Goal: Task Accomplishment & Management: Manage account settings

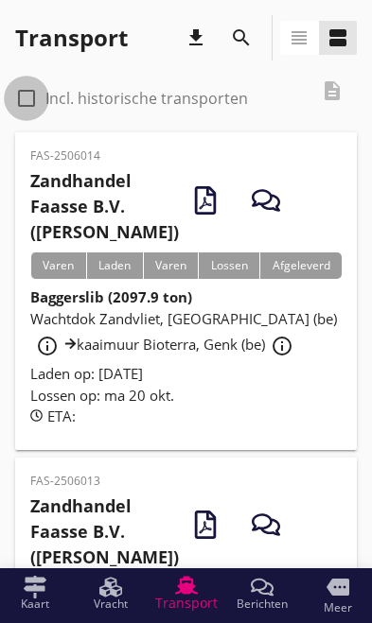
click at [37, 88] on div at bounding box center [26, 98] width 32 height 32
checkbox input "true"
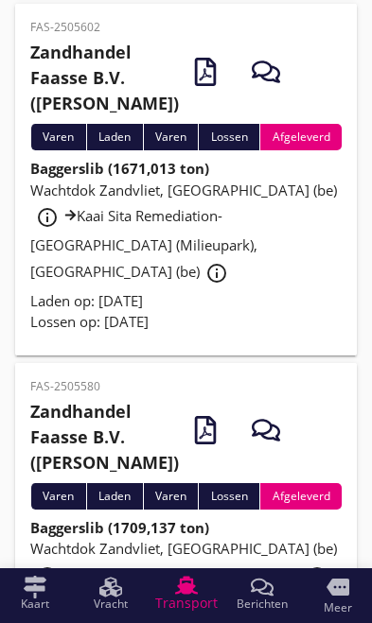
scroll to position [2142, 0]
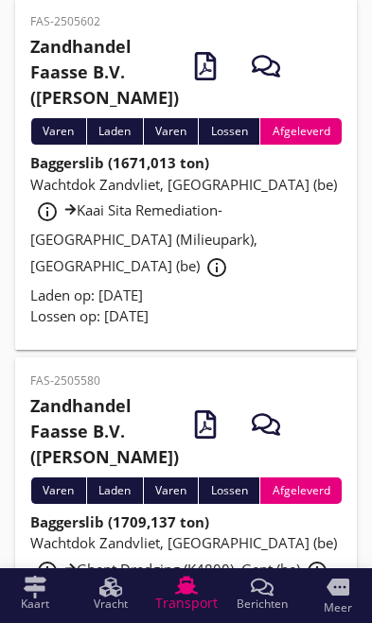
click at [137, 275] on span "Wachtdok Zandvliet, [GEOGRAPHIC_DATA] (be) info_outline Kaai Sita Remediation-[…" at bounding box center [183, 225] width 306 height 100
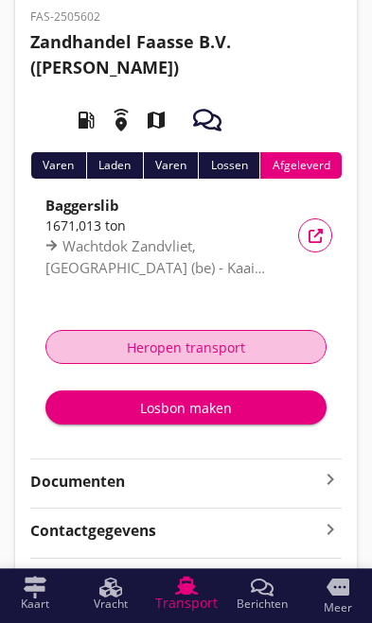
scroll to position [82, 0]
click at [216, 345] on div "Heropen transport" at bounding box center [185, 347] width 249 height 20
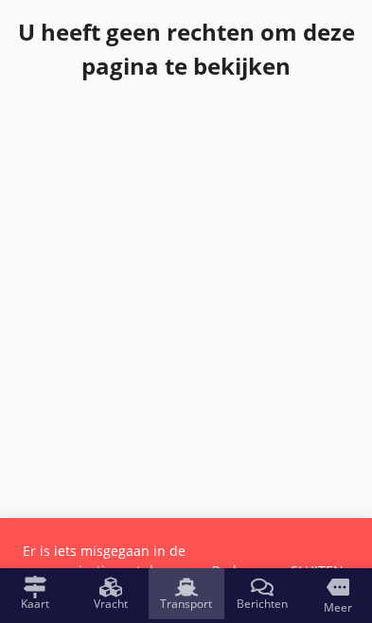
click at [185, 590] on use at bounding box center [186, 587] width 23 height 18
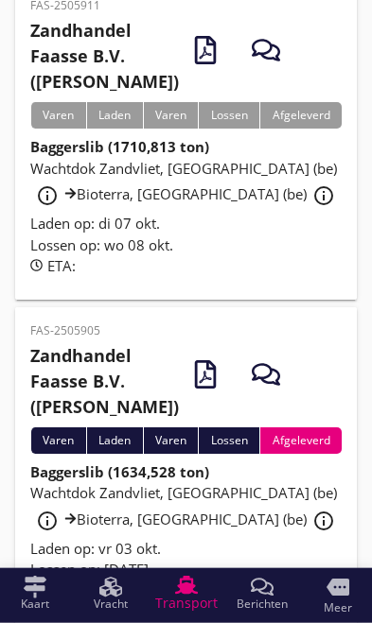
scroll to position [456, 0]
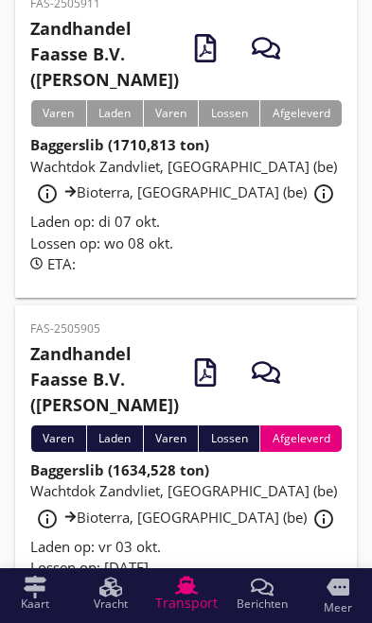
click at [117, 202] on span "Wachtdok Zandvliet, [GEOGRAPHIC_DATA] (be) info_outline Bioterra, [GEOGRAPHIC_D…" at bounding box center [185, 179] width 310 height 45
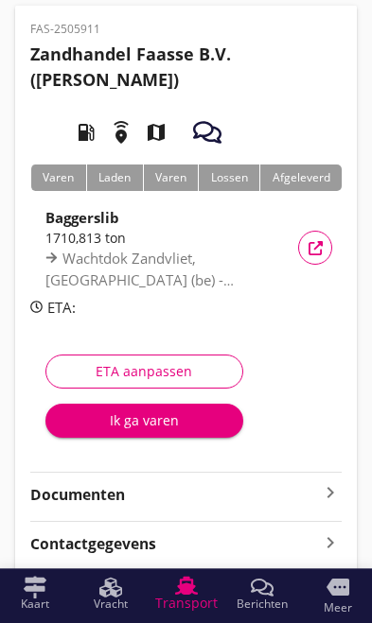
scroll to position [70, 0]
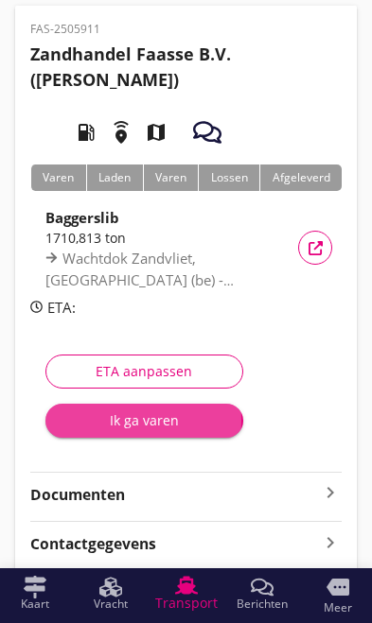
click at [115, 422] on div "Ik ga varen" at bounding box center [144, 420] width 167 height 20
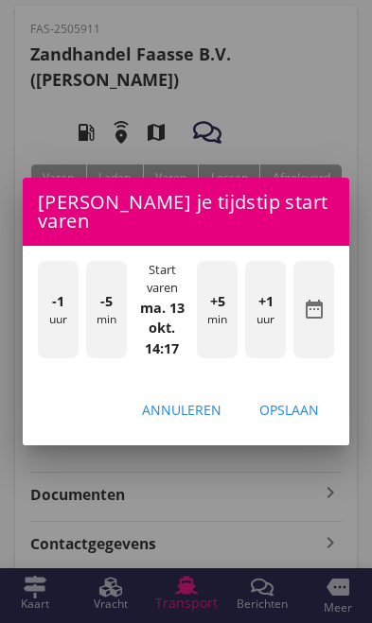
click at [60, 532] on div at bounding box center [186, 311] width 372 height 623
click at [193, 420] on div "Annuleren" at bounding box center [181, 410] width 79 height 20
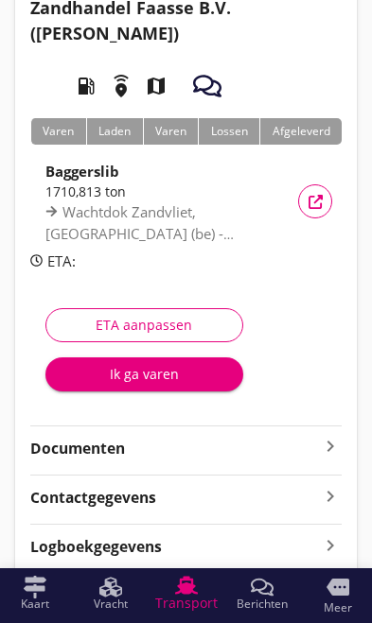
scroll to position [115, 0]
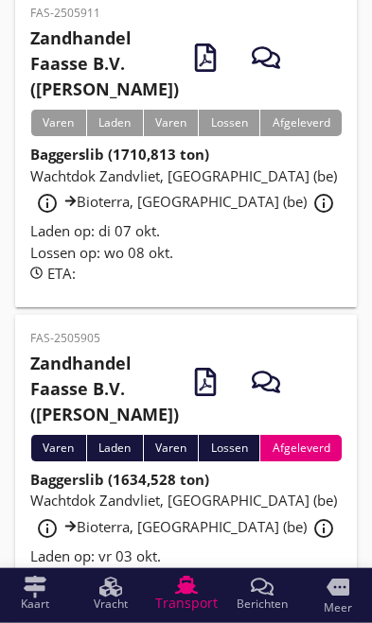
scroll to position [448, 0]
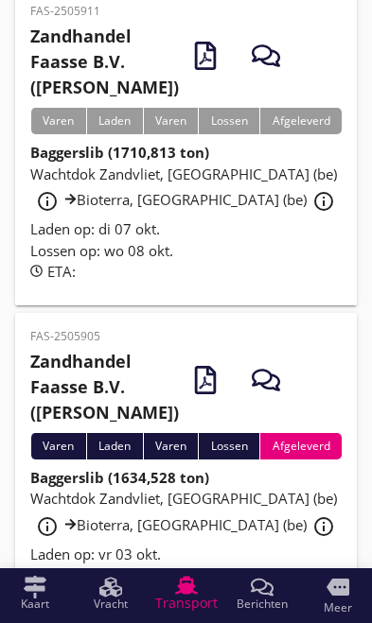
click at [306, 218] on button "info_outline" at bounding box center [323, 201] width 34 height 34
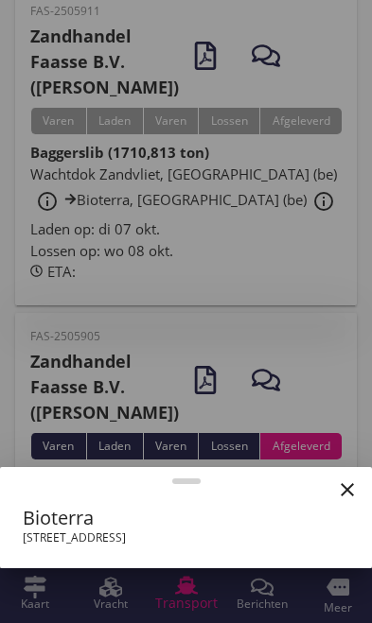
click at [252, 347] on div at bounding box center [186, 311] width 372 height 623
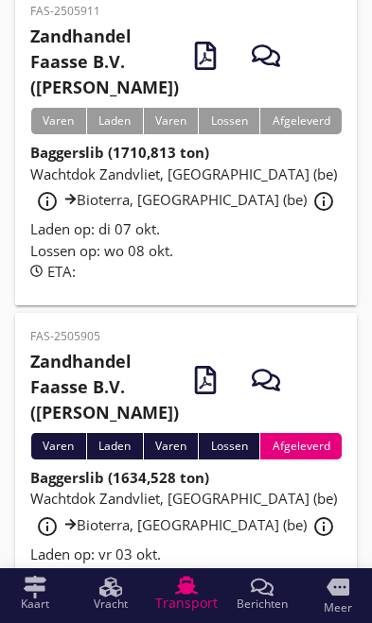
click at [168, 219] on div "Wachtdok Zandvliet, [GEOGRAPHIC_DATA] (be) info_outline Bioterra, [GEOGRAPHIC_D…" at bounding box center [185, 192] width 311 height 56
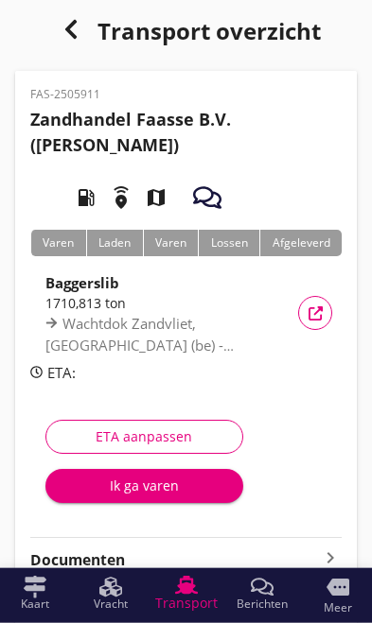
scroll to position [47, 0]
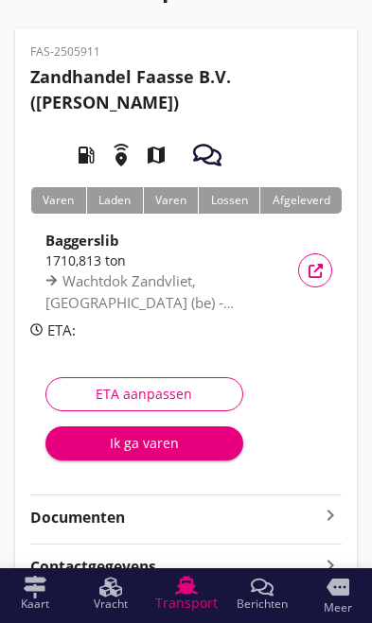
click at [121, 452] on div "Ik ga varen" at bounding box center [144, 443] width 167 height 20
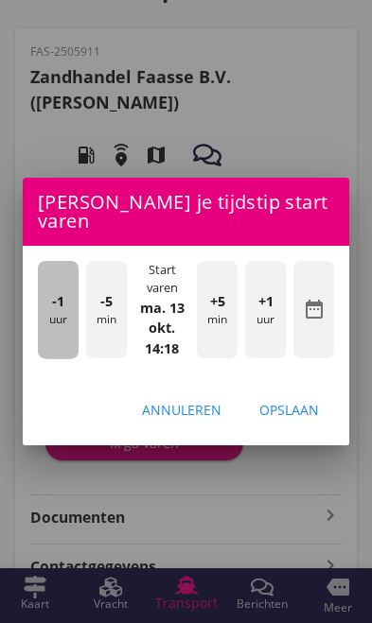
click at [56, 351] on div "-1 uur" at bounding box center [58, 310] width 41 height 98
click at [63, 355] on div "-1 uur" at bounding box center [58, 310] width 41 height 98
click at [52, 350] on div "-1 uur" at bounding box center [58, 310] width 41 height 98
click at [46, 349] on div "-1 uur" at bounding box center [58, 310] width 41 height 98
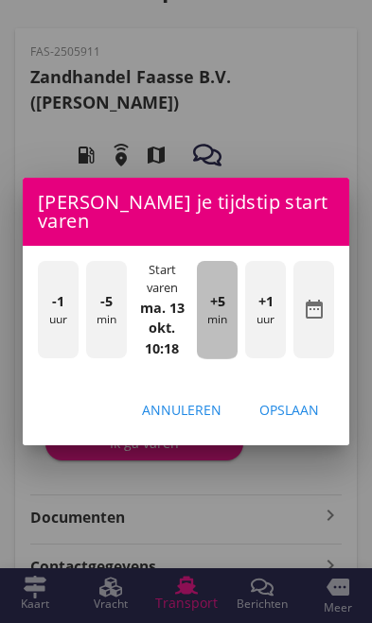
click at [217, 354] on div "+5 min" at bounding box center [217, 310] width 41 height 98
click at [230, 353] on div "+5 min" at bounding box center [217, 310] width 41 height 98
click at [230, 347] on div "+5 min" at bounding box center [217, 310] width 41 height 98
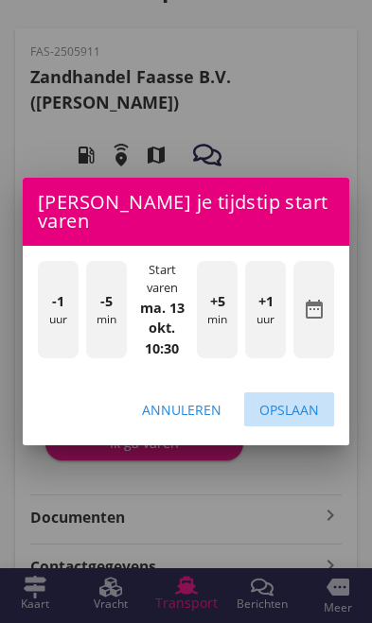
click at [306, 420] on div "Opslaan" at bounding box center [289, 410] width 60 height 20
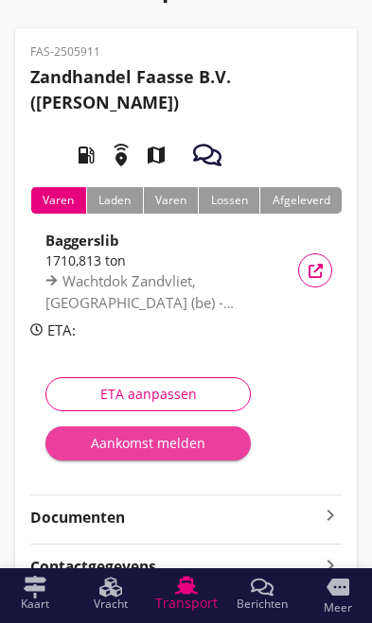
click at [118, 448] on div "Aankomst melden" at bounding box center [148, 443] width 175 height 20
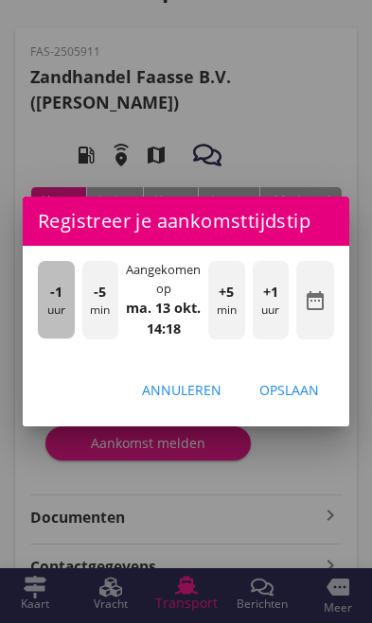
click at [61, 338] on div "-1 uur" at bounding box center [56, 300] width 37 height 78
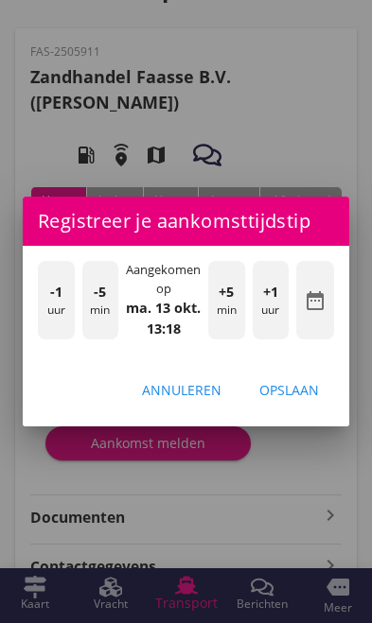
click at [59, 338] on div "-1 uur" at bounding box center [56, 300] width 37 height 78
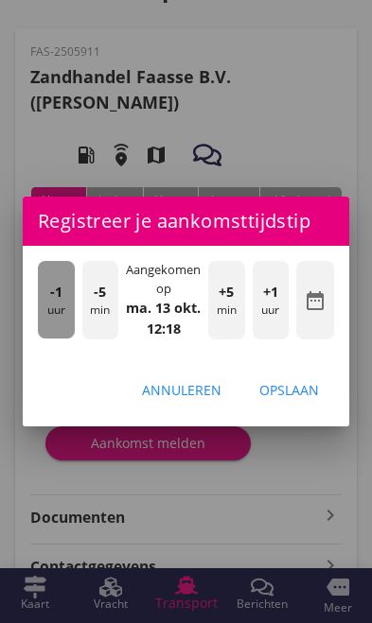
click at [56, 338] on div "-1 uur" at bounding box center [56, 300] width 37 height 78
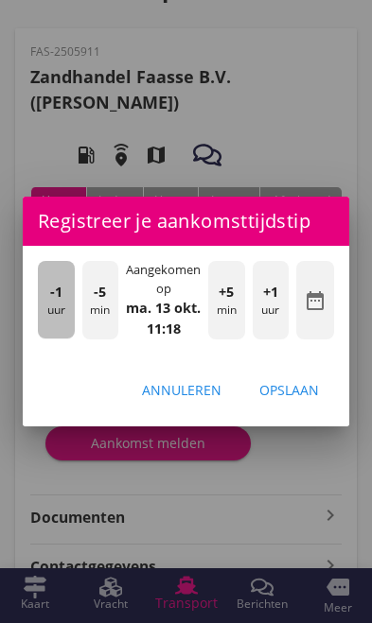
click at [50, 303] on span "-1" at bounding box center [56, 292] width 12 height 21
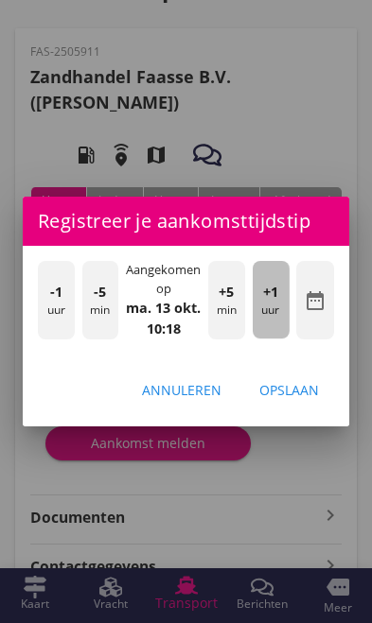
click at [280, 338] on div "+1 uur" at bounding box center [270, 300] width 37 height 78
click at [282, 338] on div "+1 uur" at bounding box center [270, 300] width 37 height 78
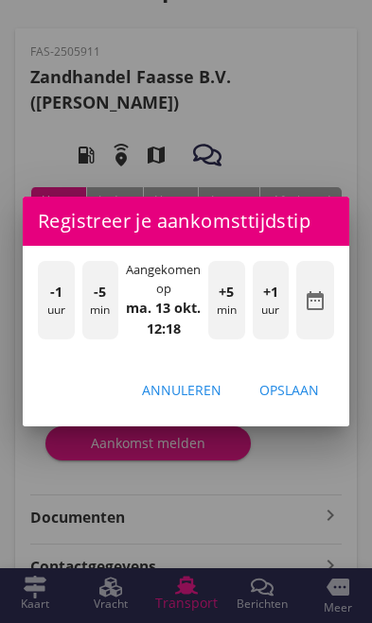
click at [274, 338] on div "+1 uur" at bounding box center [270, 300] width 37 height 78
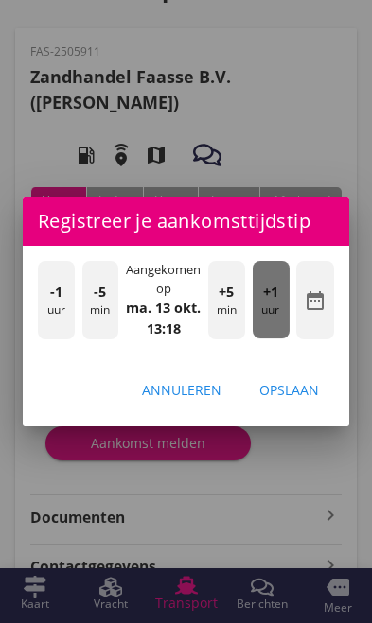
click at [276, 338] on div "+1 uur" at bounding box center [270, 300] width 37 height 78
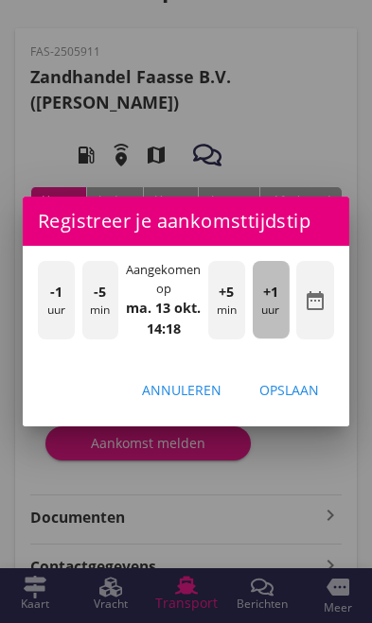
click at [275, 338] on div "+1 uur" at bounding box center [270, 300] width 37 height 78
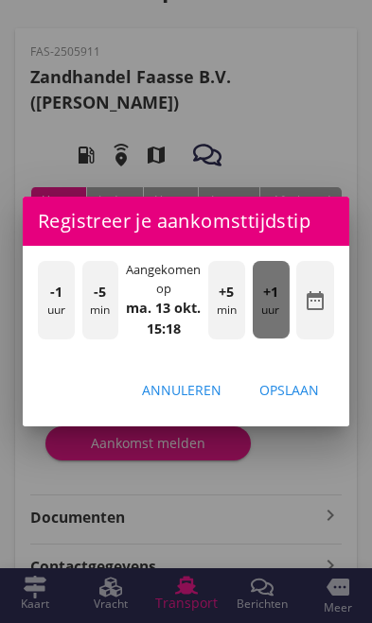
click at [274, 338] on div "+1 uur" at bounding box center [270, 300] width 37 height 78
click at [272, 338] on div "+1 uur" at bounding box center [270, 300] width 37 height 78
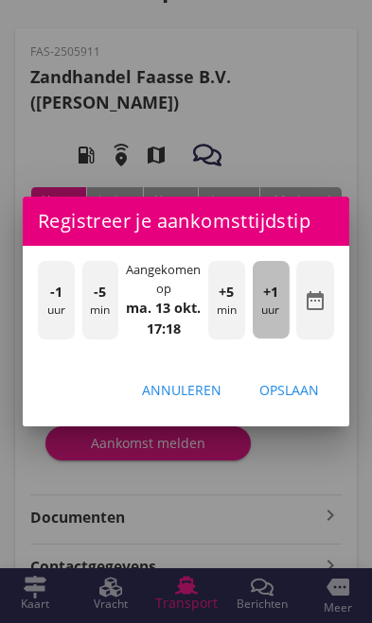
click at [271, 338] on div "+1 uur" at bounding box center [270, 300] width 37 height 78
click at [273, 338] on div "+1 uur" at bounding box center [270, 300] width 37 height 78
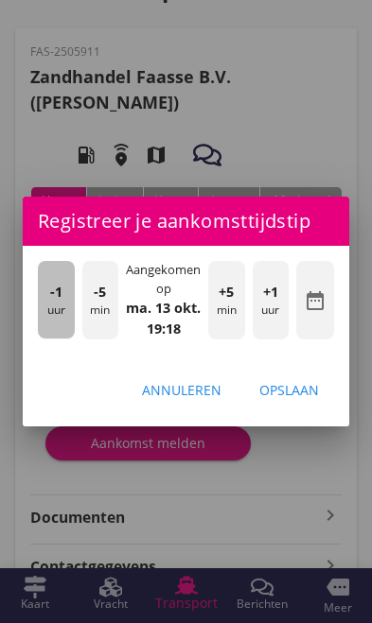
click at [46, 338] on div "-1 uur" at bounding box center [56, 300] width 37 height 78
click at [38, 338] on div "-1 uur" at bounding box center [56, 300] width 37 height 78
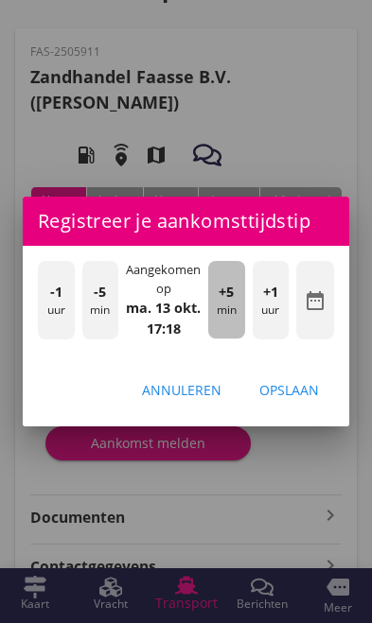
click at [232, 338] on div "+5 min" at bounding box center [226, 300] width 37 height 78
click at [236, 338] on div "+5 min" at bounding box center [226, 300] width 37 height 78
click at [237, 338] on div "+5 min" at bounding box center [226, 300] width 37 height 78
click at [238, 338] on div "+5 min" at bounding box center [226, 300] width 37 height 78
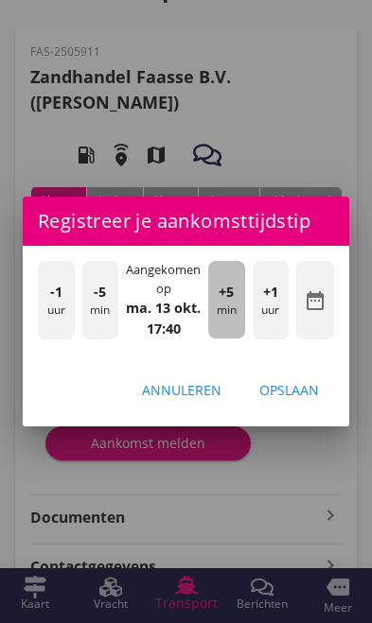
click at [237, 338] on div "+5 min" at bounding box center [226, 300] width 37 height 78
click at [237, 336] on div "+5 min" at bounding box center [226, 300] width 37 height 78
click at [240, 337] on div "+5 min" at bounding box center [226, 300] width 37 height 78
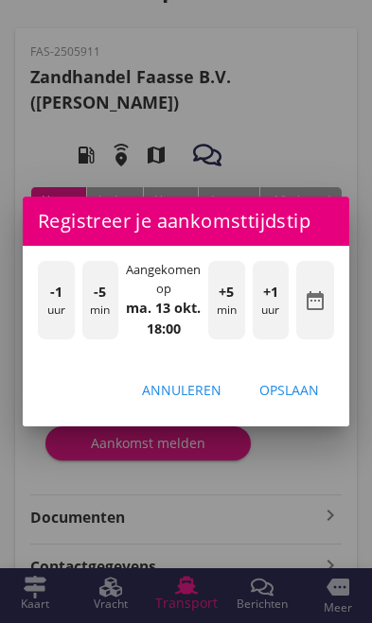
click at [302, 400] on div "Opslaan" at bounding box center [289, 390] width 60 height 20
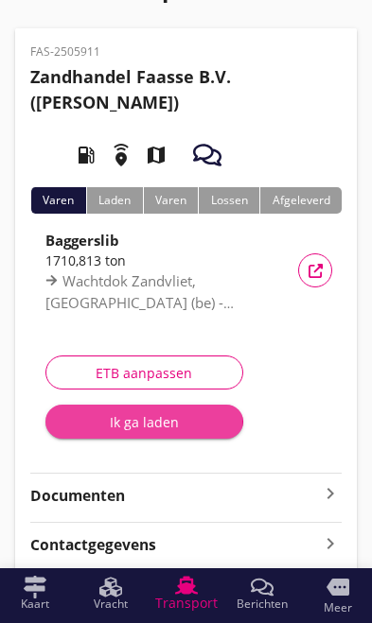
click at [121, 432] on button "Ik ga laden" at bounding box center [144, 422] width 198 height 34
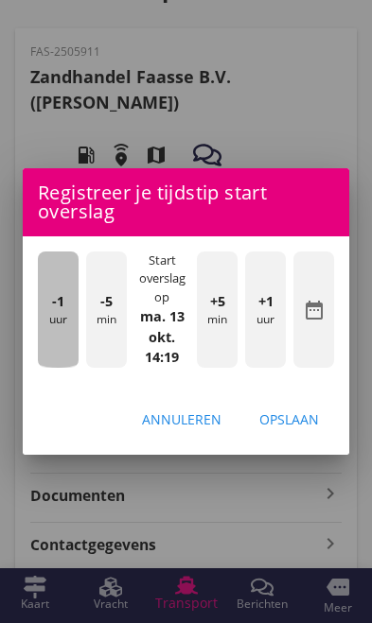
click at [59, 360] on div "-1 uur" at bounding box center [58, 309] width 41 height 116
click at [42, 355] on div "-1 uur" at bounding box center [58, 309] width 41 height 116
click at [46, 354] on div "-1 uur" at bounding box center [58, 309] width 41 height 116
click at [45, 350] on div "-1 uur" at bounding box center [58, 309] width 41 height 116
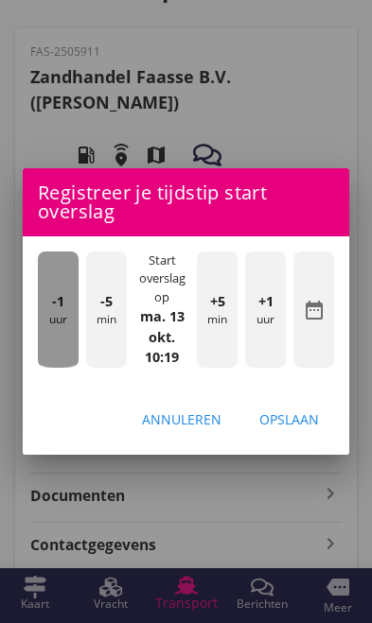
click at [44, 353] on div "-1 uur" at bounding box center [58, 309] width 41 height 116
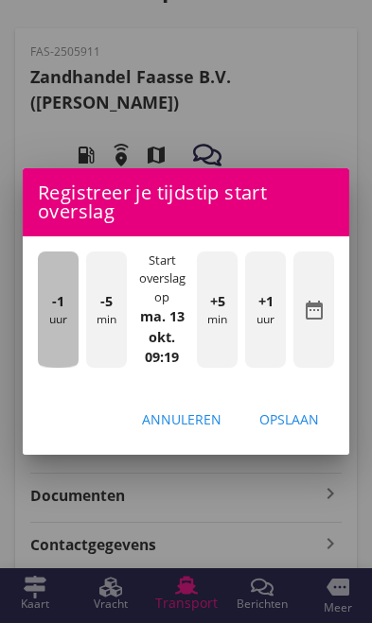
click at [43, 352] on div "-1 uur" at bounding box center [58, 309] width 41 height 116
click at [40, 350] on div "-1 uur" at bounding box center [58, 309] width 41 height 116
click at [41, 358] on div "-1 uur" at bounding box center [58, 309] width 41 height 116
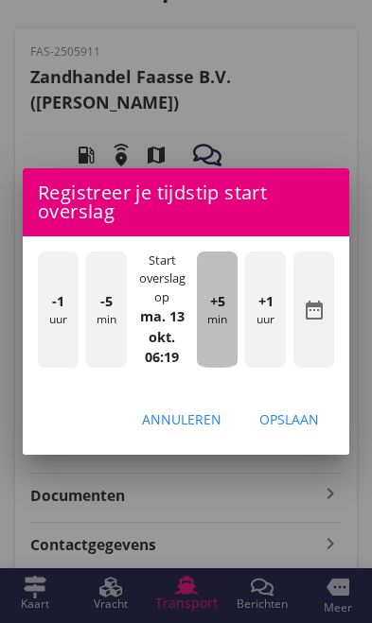
click at [228, 368] on div "+5 min" at bounding box center [217, 309] width 41 height 116
click at [225, 368] on div "+5 min" at bounding box center [217, 309] width 41 height 116
click at [225, 360] on div "+5 min" at bounding box center [217, 309] width 41 height 116
click at [226, 359] on div "+5 min" at bounding box center [217, 309] width 41 height 116
click at [224, 356] on div "+5 min" at bounding box center [217, 309] width 41 height 116
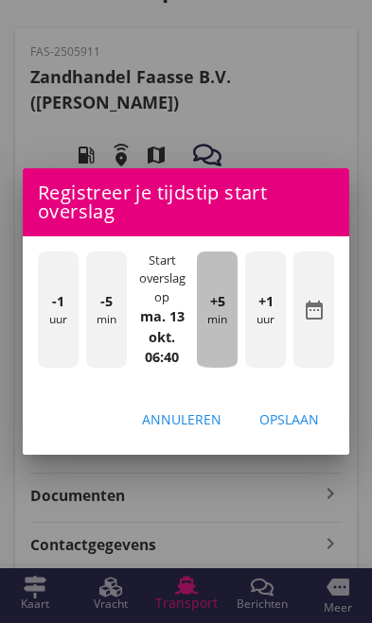
click at [225, 354] on div "+5 min" at bounding box center [217, 309] width 41 height 116
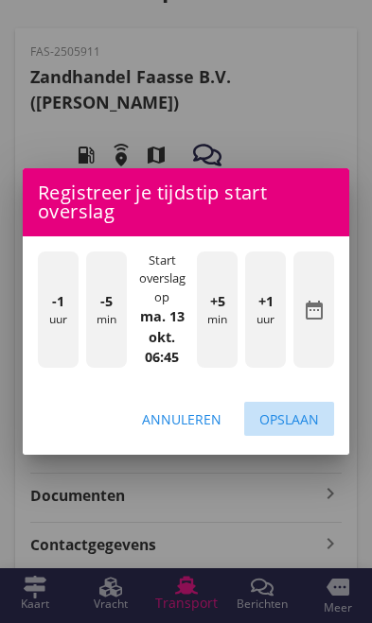
click at [308, 429] on div "Opslaan" at bounding box center [289, 419] width 60 height 20
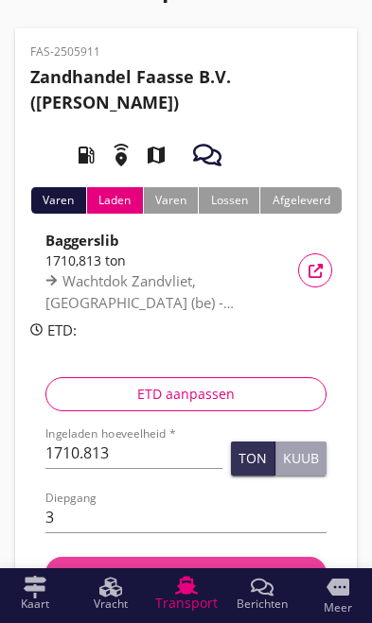
click at [203, 578] on div "Ik ben vol" at bounding box center [186, 573] width 251 height 20
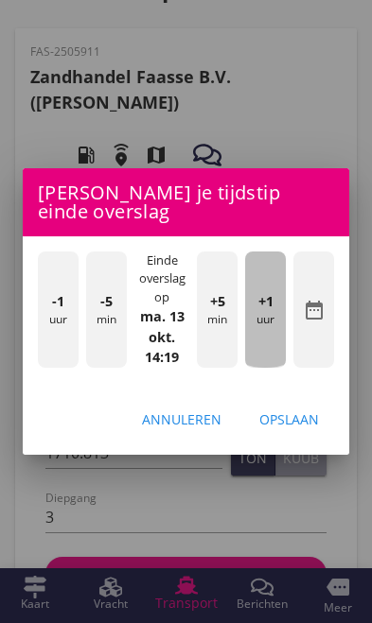
click at [259, 368] on div "+1 uur" at bounding box center [265, 309] width 41 height 116
click at [268, 368] on div "+1 uur" at bounding box center [265, 309] width 41 height 116
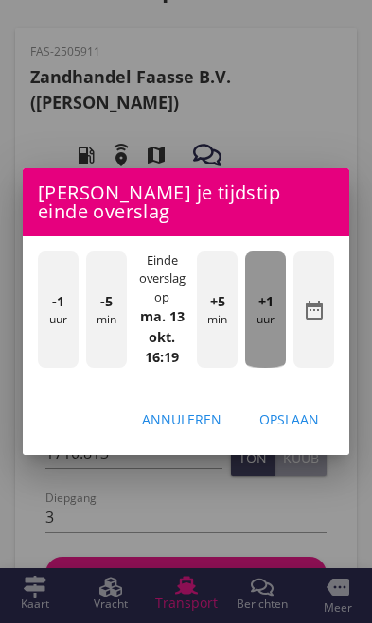
click at [266, 364] on div "+1 uur" at bounding box center [265, 309] width 41 height 116
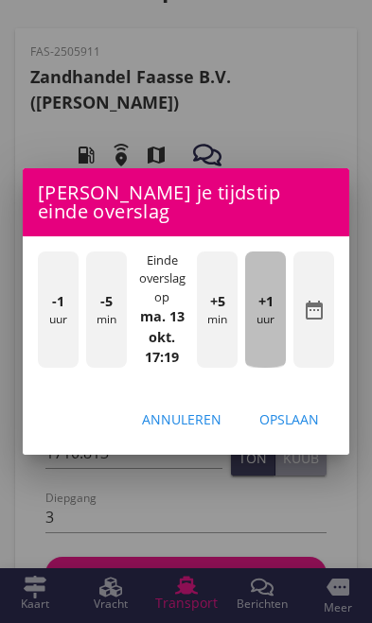
click at [264, 363] on div "+1 uur" at bounding box center [265, 309] width 41 height 116
click at [264, 361] on div "+1 uur" at bounding box center [265, 309] width 41 height 116
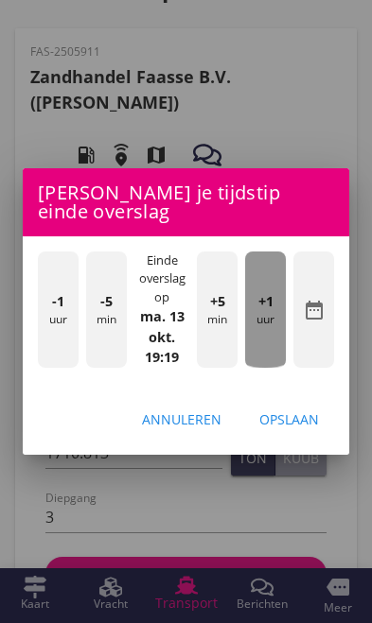
click at [266, 361] on div "+1 uur" at bounding box center [265, 309] width 41 height 116
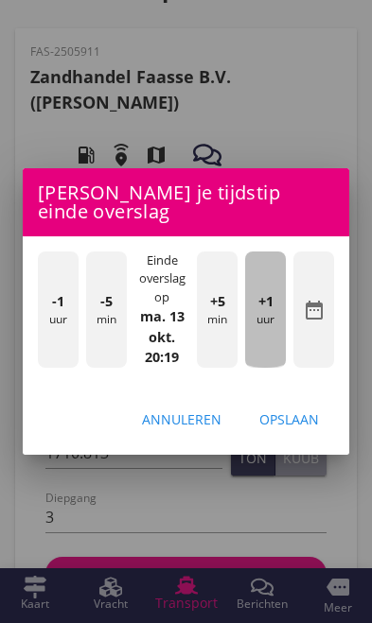
click at [264, 361] on div "+1 uur" at bounding box center [265, 309] width 41 height 116
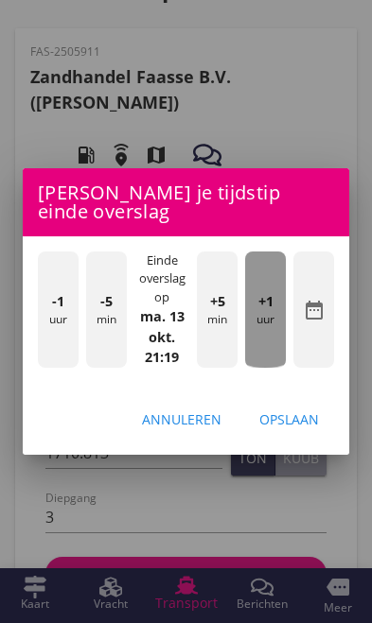
click at [265, 360] on div "+1 uur" at bounding box center [265, 309] width 41 height 116
click at [263, 359] on div "+1 uur" at bounding box center [265, 309] width 41 height 116
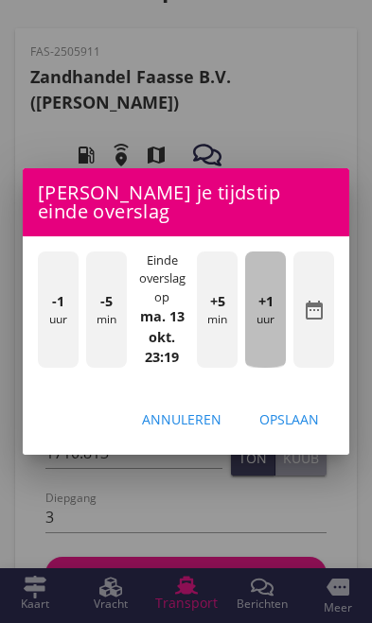
click at [263, 358] on div "+1 uur" at bounding box center [265, 309] width 41 height 116
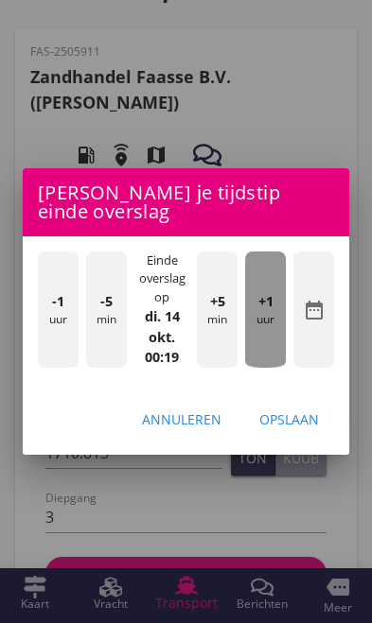
click at [259, 359] on div "+1 uur" at bounding box center [265, 309] width 41 height 116
click at [255, 358] on div "+1 uur" at bounding box center [265, 309] width 41 height 116
click at [252, 357] on div "+1 uur" at bounding box center [265, 309] width 41 height 116
click at [252, 358] on div "+1 uur" at bounding box center [265, 309] width 41 height 116
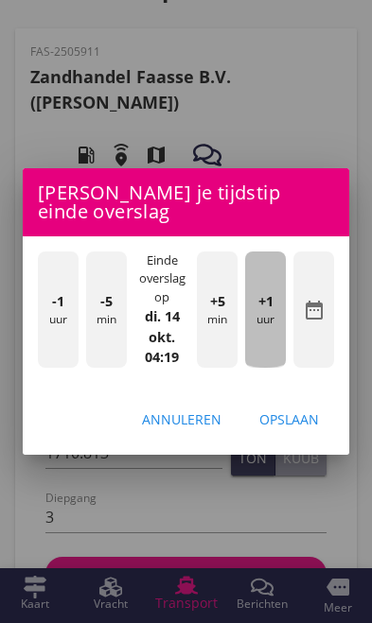
click at [253, 358] on div "+1 uur" at bounding box center [265, 309] width 41 height 116
click at [251, 357] on div "+1 uur" at bounding box center [265, 309] width 41 height 116
click at [252, 357] on div "+1 uur" at bounding box center [265, 309] width 41 height 116
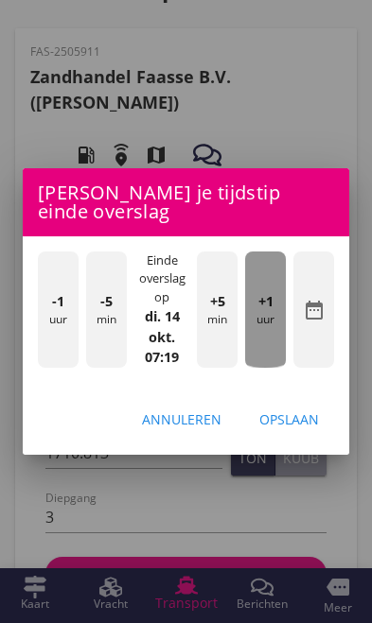
click at [252, 356] on div "+1 uur" at bounding box center [265, 309] width 41 height 116
click at [253, 355] on div "+1 uur" at bounding box center [265, 309] width 41 height 116
click at [252, 355] on div "+1 uur" at bounding box center [265, 309] width 41 height 116
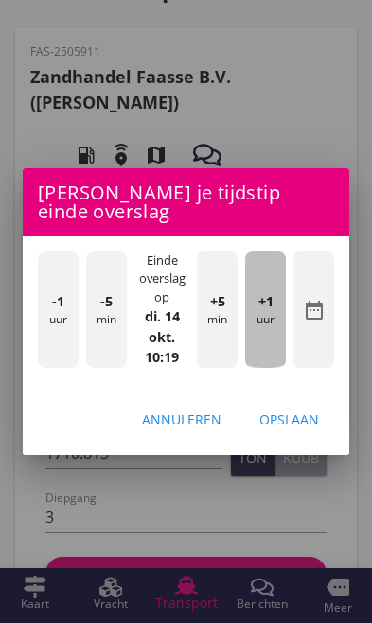
click at [251, 356] on div "+1 uur" at bounding box center [265, 309] width 41 height 116
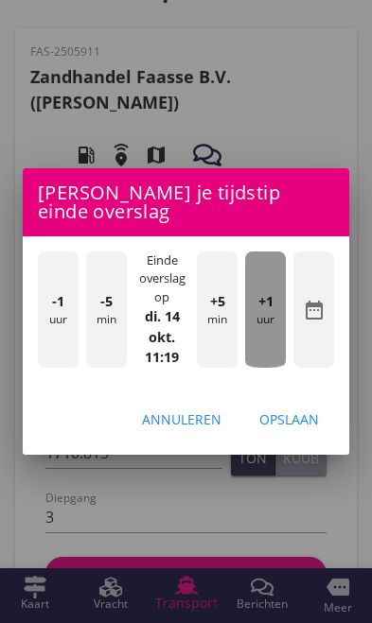
click at [251, 357] on div "+1 uur" at bounding box center [265, 309] width 41 height 116
click at [250, 357] on div "+1 uur" at bounding box center [265, 309] width 41 height 116
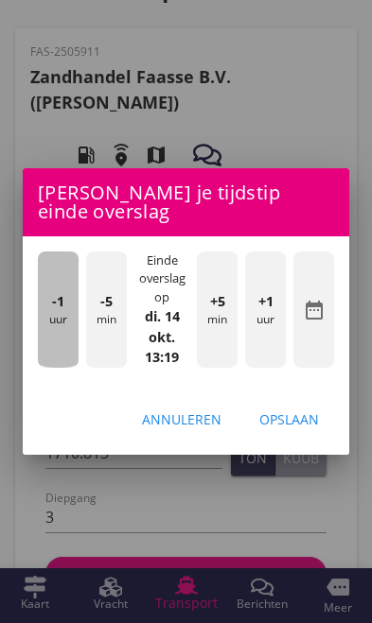
click at [49, 368] on div "-1 uur" at bounding box center [58, 309] width 41 height 116
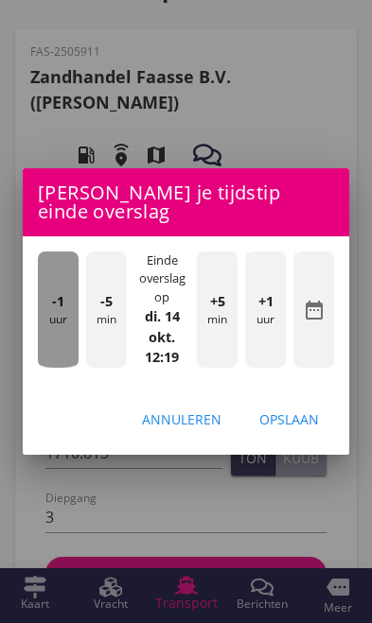
click at [41, 362] on div "-1 uur" at bounding box center [58, 309] width 41 height 116
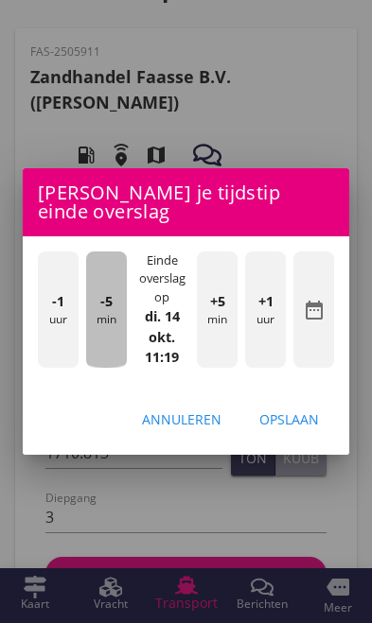
click at [96, 368] on div "-5 min" at bounding box center [106, 309] width 41 height 116
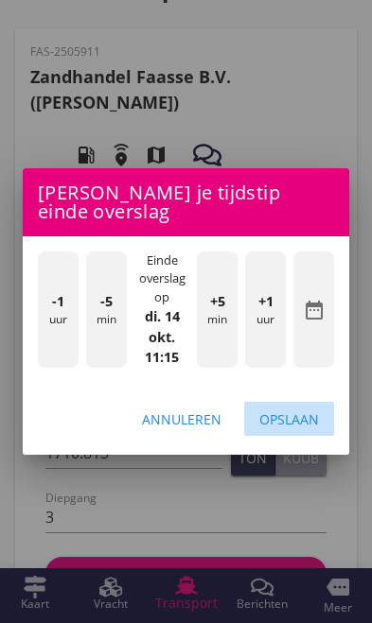
click at [302, 429] on div "Opslaan" at bounding box center [289, 419] width 60 height 20
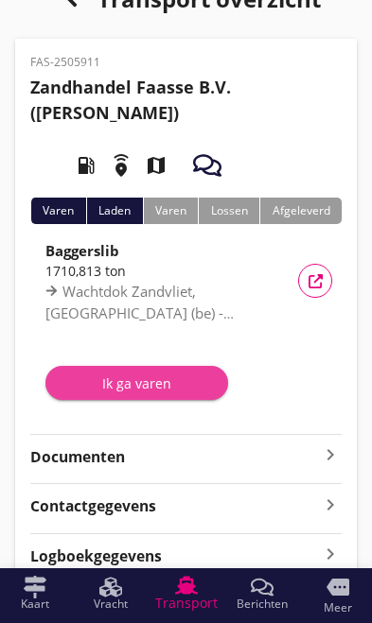
click at [114, 385] on div "Ik ga varen" at bounding box center [137, 383] width 152 height 20
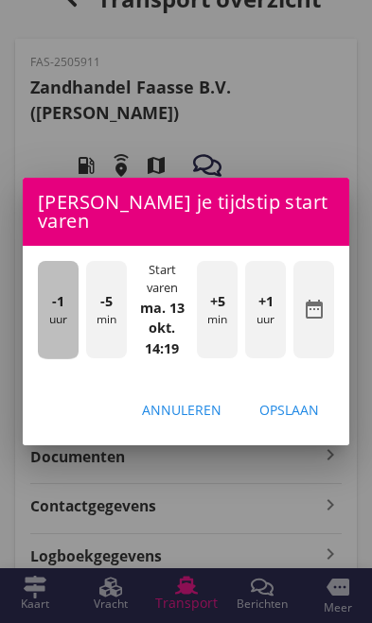
click at [50, 356] on div "-1 uur" at bounding box center [58, 310] width 41 height 98
click at [43, 349] on div "-1 uur" at bounding box center [58, 310] width 41 height 98
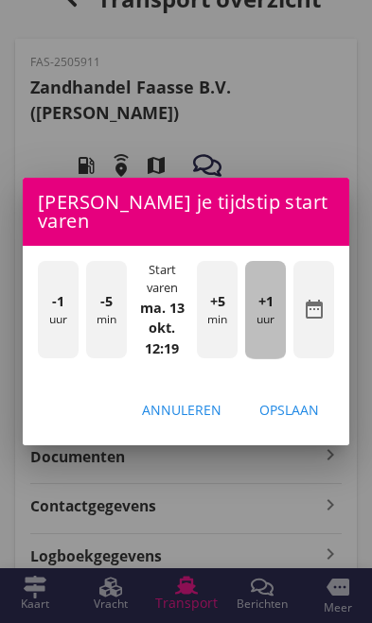
click at [260, 346] on div "+1 uur" at bounding box center [265, 310] width 41 height 98
click at [271, 344] on div "+1 uur" at bounding box center [265, 310] width 41 height 98
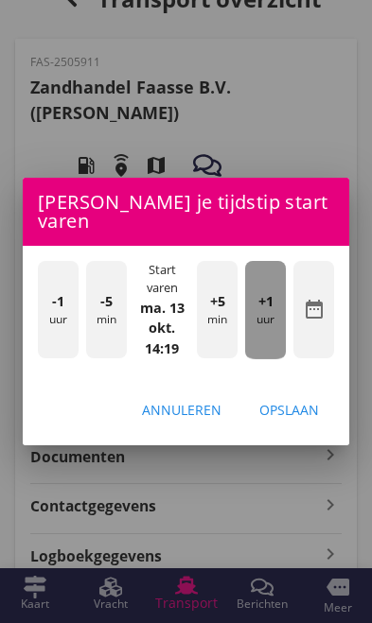
click at [269, 344] on div "+1 uur" at bounding box center [265, 310] width 41 height 98
click at [268, 344] on div "+1 uur" at bounding box center [265, 310] width 41 height 98
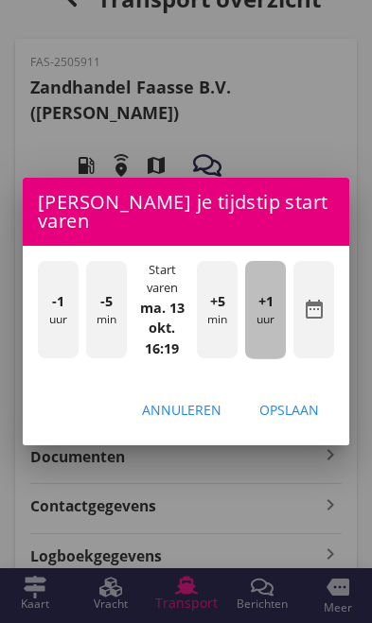
click at [266, 312] on span "+1" at bounding box center [265, 301] width 15 height 21
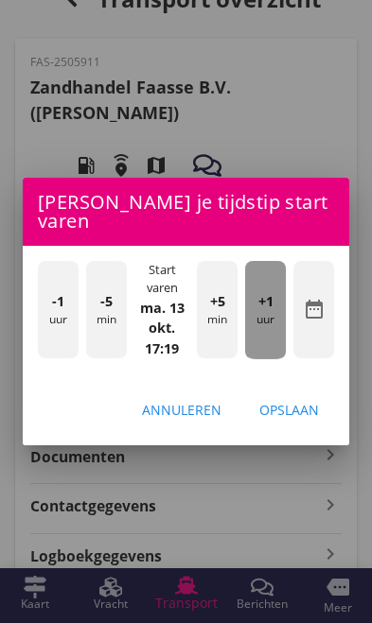
click at [267, 312] on span "+1" at bounding box center [265, 301] width 15 height 21
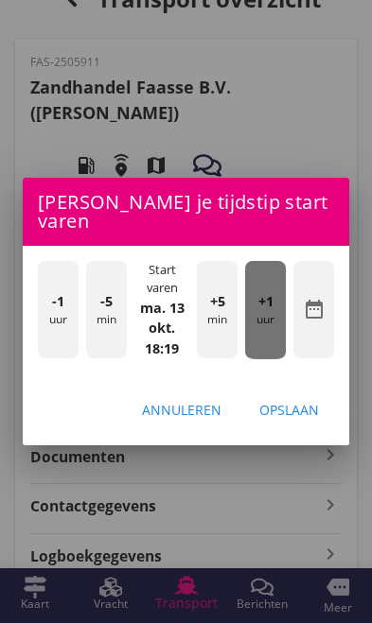
click at [268, 312] on span "+1" at bounding box center [265, 301] width 15 height 21
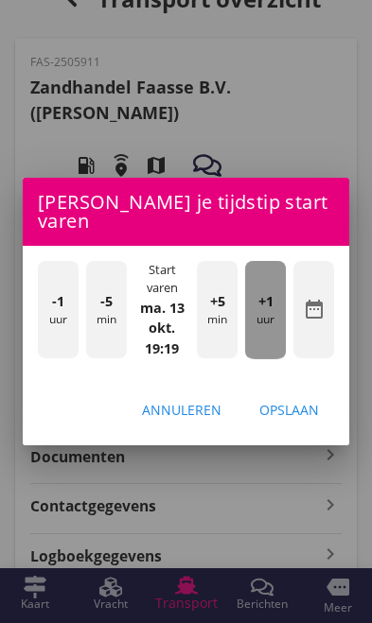
click at [268, 312] on span "+1" at bounding box center [265, 301] width 15 height 21
click at [269, 312] on span "+1" at bounding box center [265, 301] width 15 height 21
click at [268, 312] on span "+1" at bounding box center [265, 301] width 15 height 21
click at [270, 312] on span "+1" at bounding box center [265, 301] width 15 height 21
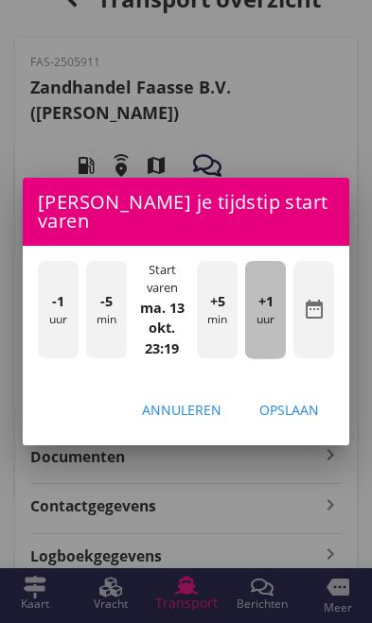
click at [270, 340] on div "+1 uur" at bounding box center [265, 310] width 41 height 98
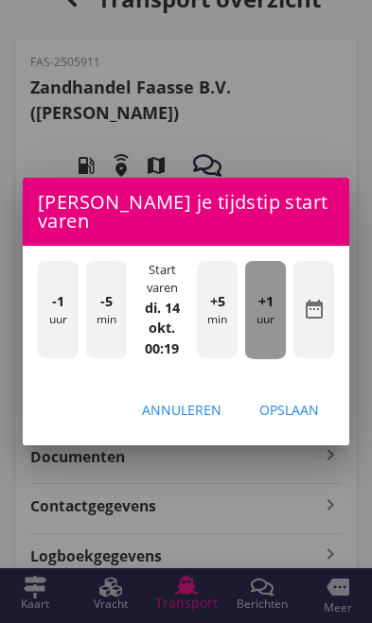
click at [271, 312] on span "+1" at bounding box center [265, 301] width 15 height 21
click at [270, 312] on span "+1" at bounding box center [265, 301] width 15 height 21
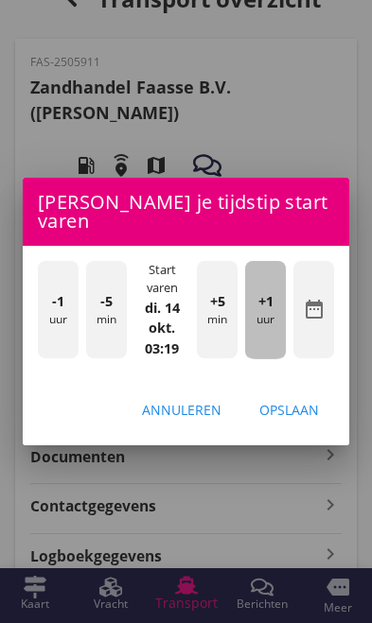
click at [273, 337] on div "+1 uur" at bounding box center [265, 310] width 41 height 98
click at [273, 341] on div "+1 uur" at bounding box center [265, 310] width 41 height 98
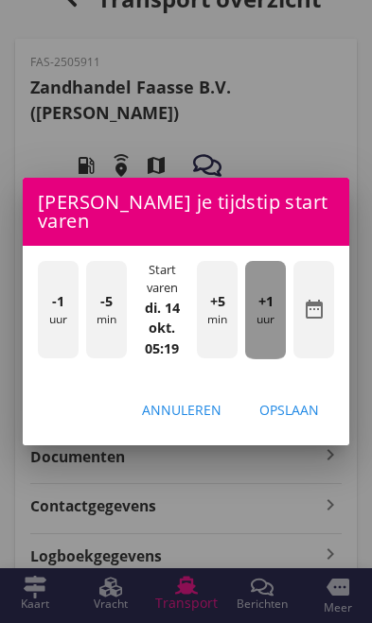
click at [272, 312] on span "+1" at bounding box center [265, 301] width 15 height 21
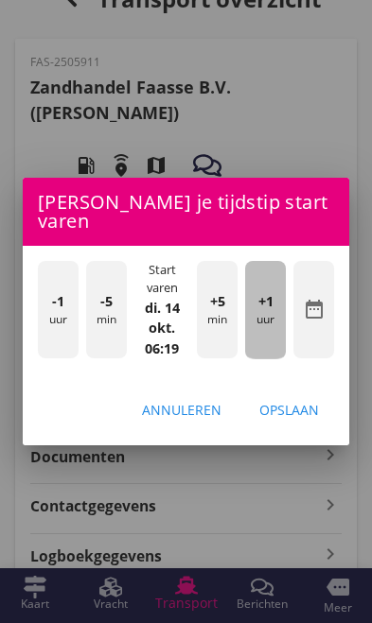
click at [273, 338] on div "+1 uur" at bounding box center [265, 310] width 41 height 98
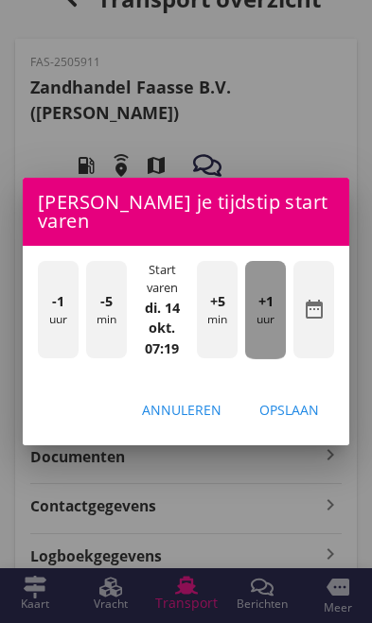
click at [273, 337] on div "+1 uur" at bounding box center [265, 310] width 41 height 98
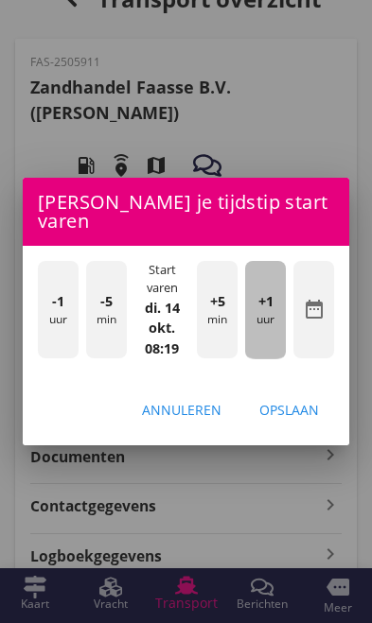
click at [271, 312] on span "+1" at bounding box center [265, 301] width 15 height 21
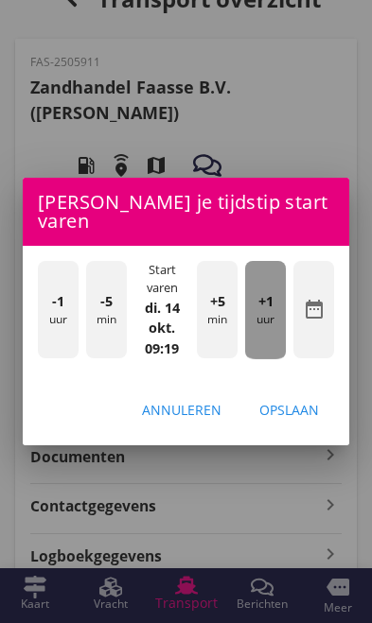
click at [270, 312] on span "+1" at bounding box center [265, 301] width 15 height 21
click at [268, 312] on span "+1" at bounding box center [265, 301] width 15 height 21
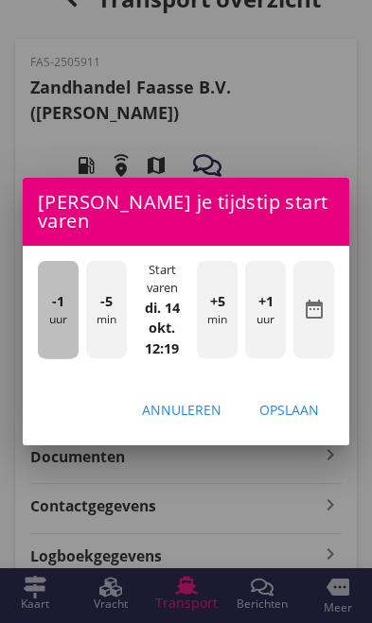
click at [52, 350] on div "-1 uur" at bounding box center [58, 310] width 41 height 98
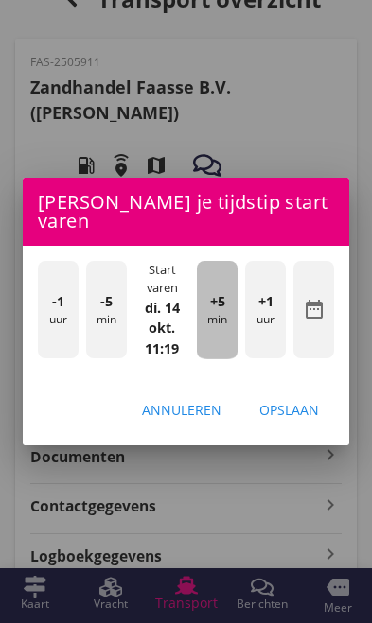
click at [233, 350] on div "+5 min" at bounding box center [217, 310] width 41 height 98
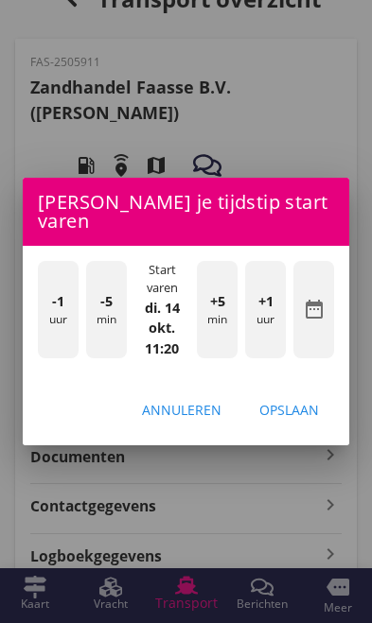
click at [307, 420] on div "Opslaan" at bounding box center [289, 410] width 60 height 20
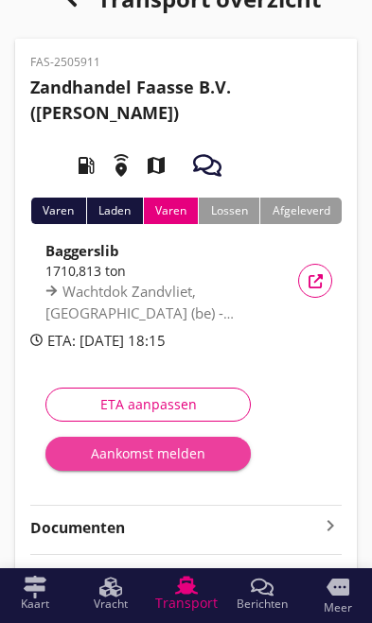
click at [119, 458] on div "Aankomst melden" at bounding box center [148, 453] width 175 height 20
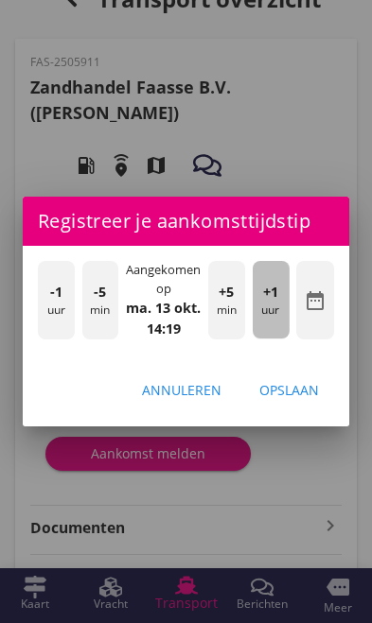
click at [276, 338] on div "+1 uur" at bounding box center [270, 300] width 37 height 78
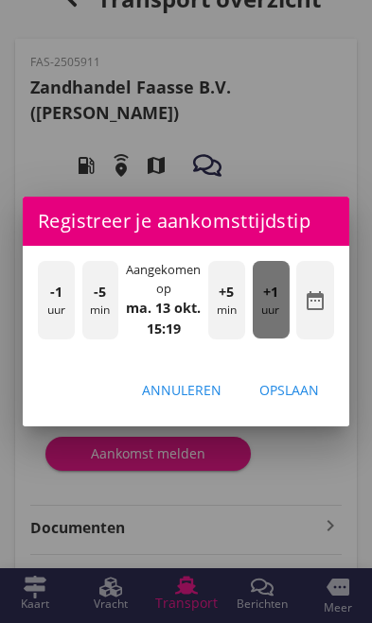
click at [277, 338] on div "+1 uur" at bounding box center [270, 300] width 37 height 78
click at [279, 338] on div "+1 uur" at bounding box center [270, 300] width 37 height 78
click at [280, 338] on div "+1 uur" at bounding box center [270, 300] width 37 height 78
click at [279, 338] on div "+1 uur" at bounding box center [270, 300] width 37 height 78
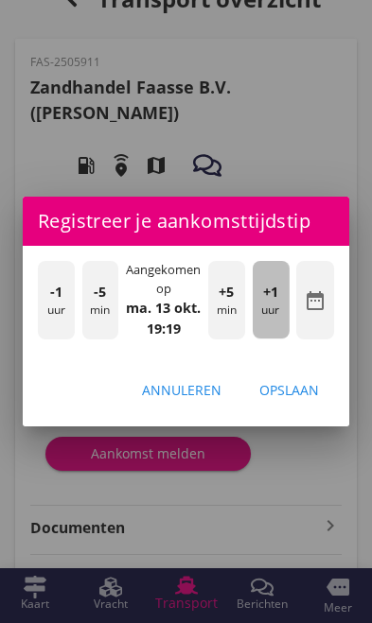
click at [278, 303] on span "+1" at bounding box center [270, 292] width 15 height 21
click at [281, 327] on div "+1 uur" at bounding box center [270, 300] width 37 height 78
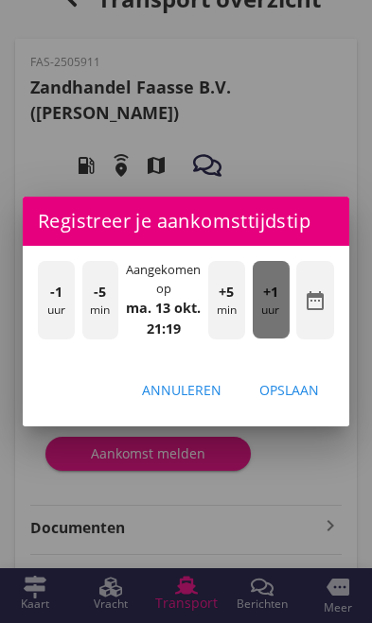
click at [282, 326] on div "+1 uur" at bounding box center [270, 300] width 37 height 78
click at [283, 327] on div "+1 uur" at bounding box center [270, 300] width 37 height 78
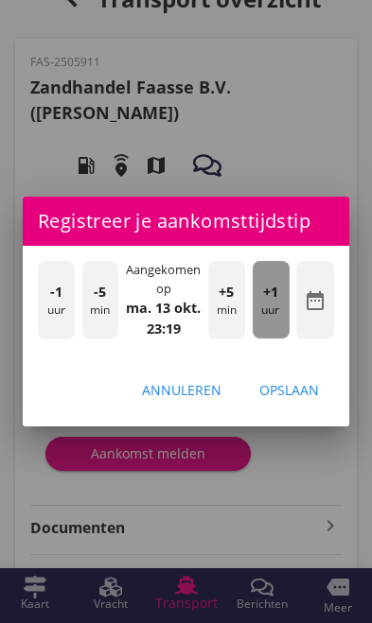
click at [283, 328] on div "+1 uur" at bounding box center [270, 300] width 37 height 78
click at [283, 329] on div "+1 uur" at bounding box center [270, 300] width 37 height 78
click at [281, 329] on div "+1 uur" at bounding box center [270, 300] width 37 height 78
click at [280, 330] on div "+1 uur" at bounding box center [270, 300] width 37 height 78
click at [279, 331] on div "+1 uur" at bounding box center [270, 300] width 37 height 78
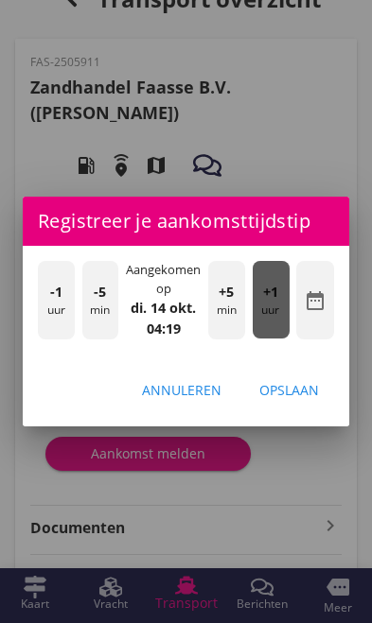
click at [277, 303] on span "+1" at bounding box center [270, 292] width 15 height 21
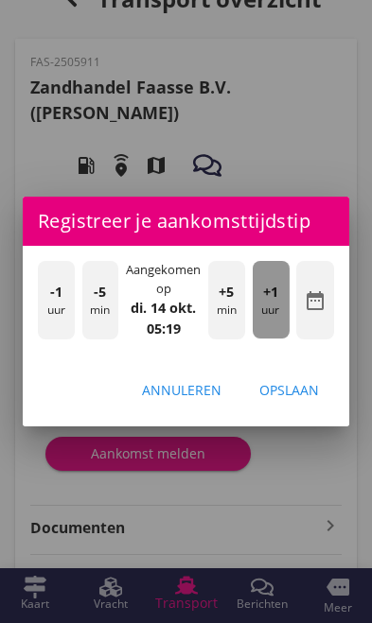
click at [275, 303] on span "+1" at bounding box center [270, 292] width 15 height 21
click at [276, 303] on span "+1" at bounding box center [270, 292] width 15 height 21
click at [275, 303] on span "+1" at bounding box center [270, 292] width 15 height 21
click at [276, 303] on span "+1" at bounding box center [270, 292] width 15 height 21
click at [277, 303] on span "+1" at bounding box center [270, 292] width 15 height 21
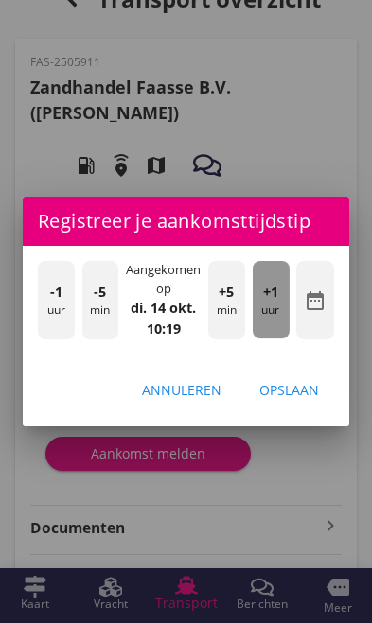
click at [277, 303] on span "+1" at bounding box center [270, 292] width 15 height 21
click at [276, 303] on span "+1" at bounding box center [270, 292] width 15 height 21
click at [277, 303] on span "+1" at bounding box center [270, 292] width 15 height 21
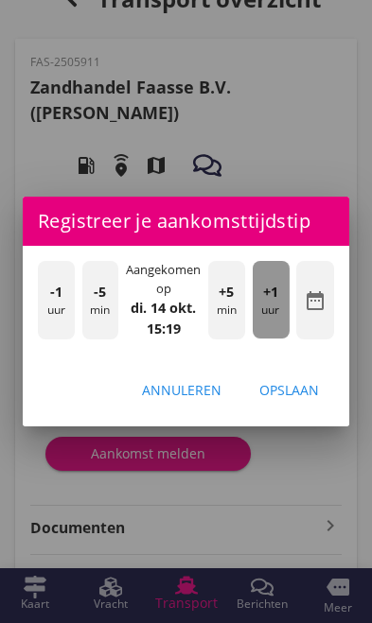
click at [279, 334] on div "+1 uur" at bounding box center [270, 300] width 37 height 78
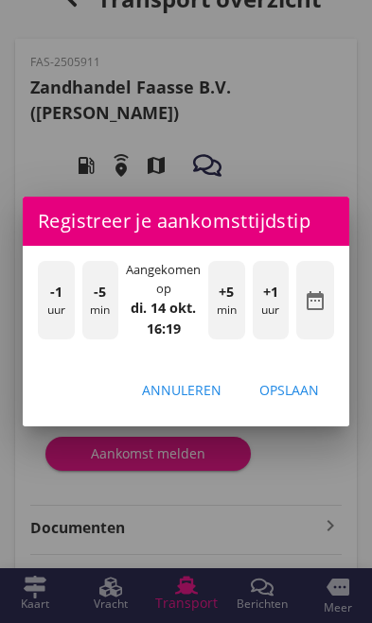
click at [281, 338] on div "+1 uur" at bounding box center [270, 300] width 37 height 78
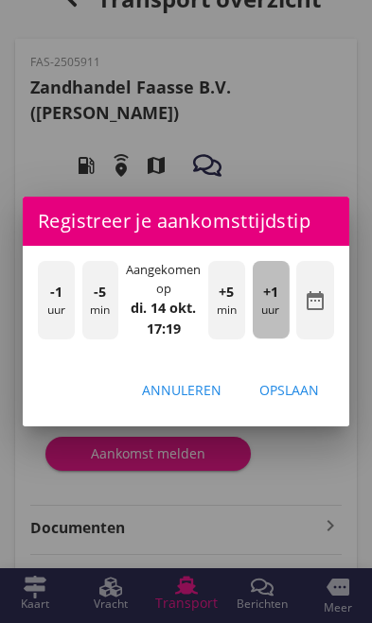
click at [280, 337] on div "+1 uur" at bounding box center [270, 300] width 37 height 78
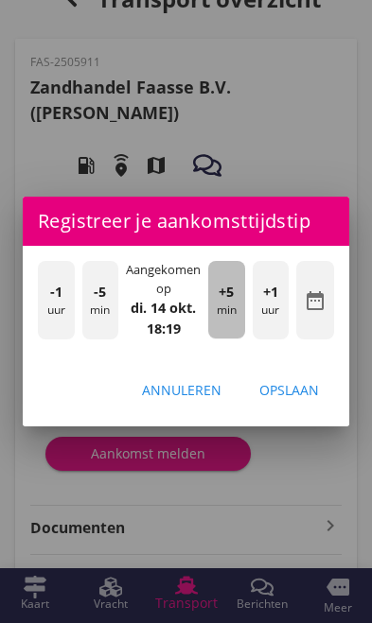
click at [237, 338] on div "+5 min" at bounding box center [226, 300] width 37 height 78
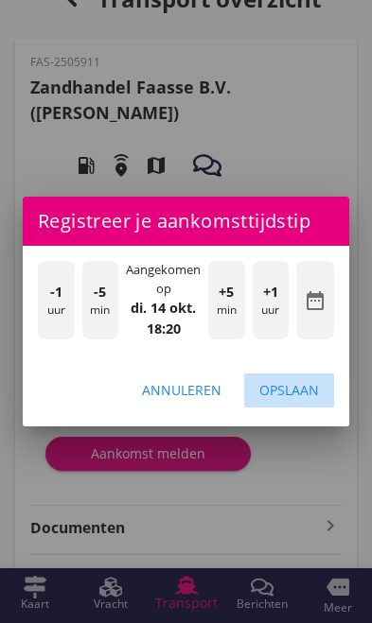
click at [305, 400] on div "Opslaan" at bounding box center [289, 390] width 60 height 20
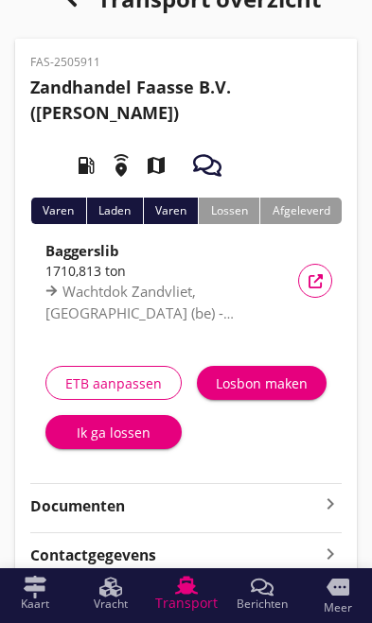
click at [100, 441] on div "Ik ga lossen" at bounding box center [114, 433] width 106 height 20
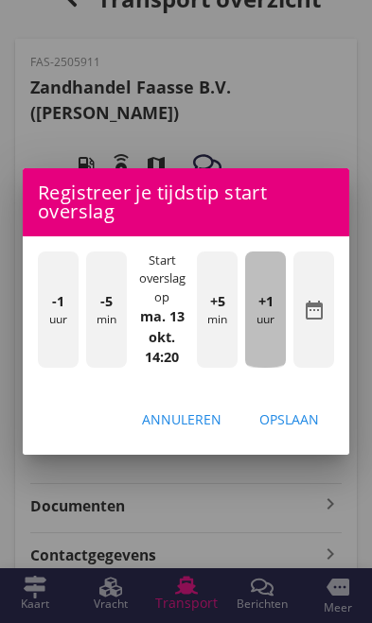
click at [261, 363] on div "+1 uur" at bounding box center [265, 309] width 41 height 116
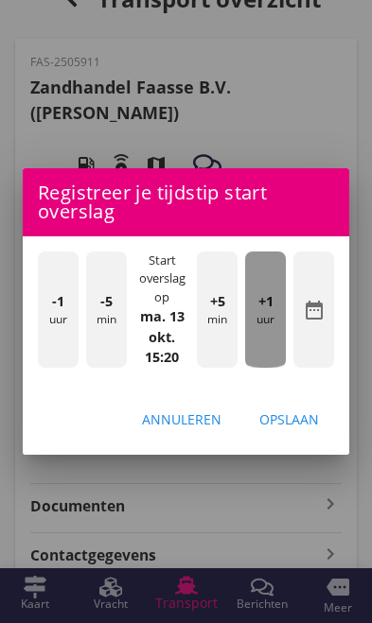
click at [266, 368] on div "+1 uur" at bounding box center [265, 309] width 41 height 116
click at [268, 368] on div "+1 uur" at bounding box center [265, 309] width 41 height 116
click at [267, 367] on div "+1 uur" at bounding box center [265, 309] width 41 height 116
click at [267, 364] on div "+1 uur" at bounding box center [265, 309] width 41 height 116
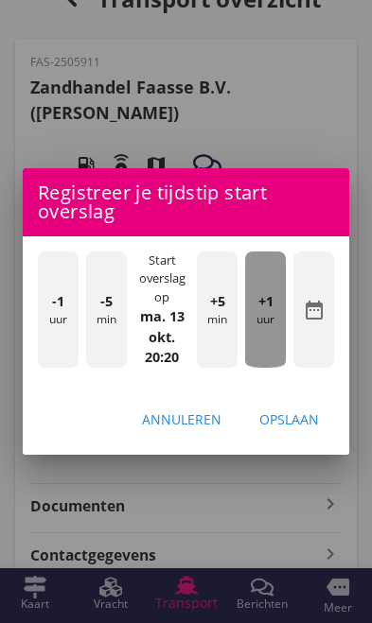
click at [267, 363] on div "+1 uur" at bounding box center [265, 309] width 41 height 116
click at [268, 362] on div "+1 uur" at bounding box center [265, 309] width 41 height 116
click at [268, 361] on div "+1 uur" at bounding box center [265, 309] width 41 height 116
click at [267, 360] on div "+1 uur" at bounding box center [265, 309] width 41 height 116
click at [265, 358] on div "+1 uur" at bounding box center [265, 309] width 41 height 116
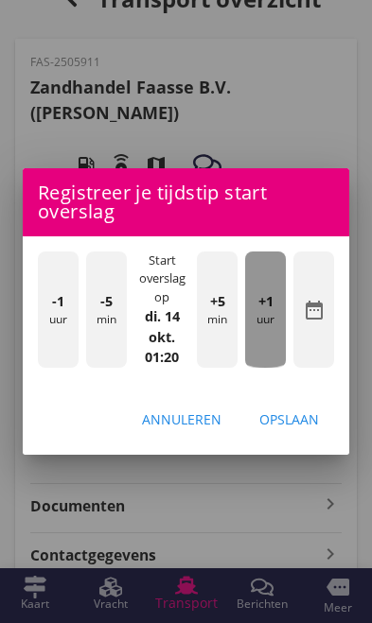
click at [264, 359] on div "+1 uur" at bounding box center [265, 309] width 41 height 116
click at [262, 358] on div "+1 uur" at bounding box center [265, 309] width 41 height 116
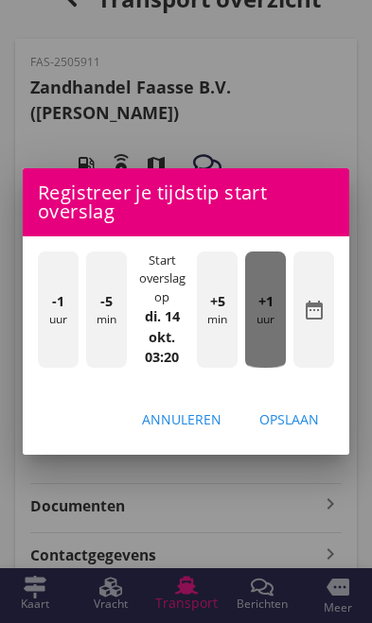
click at [263, 357] on div "+1 uur" at bounding box center [265, 309] width 41 height 116
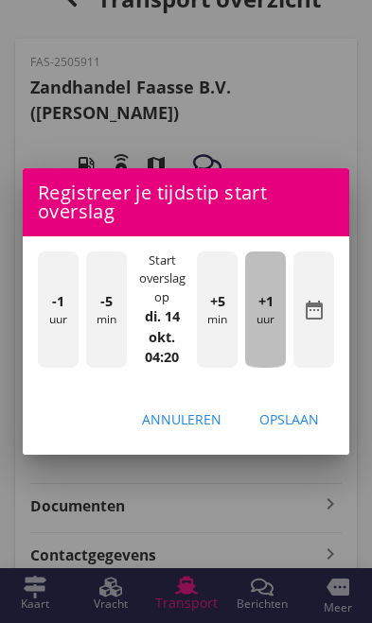
click at [265, 354] on div "+1 uur" at bounding box center [265, 309] width 41 height 116
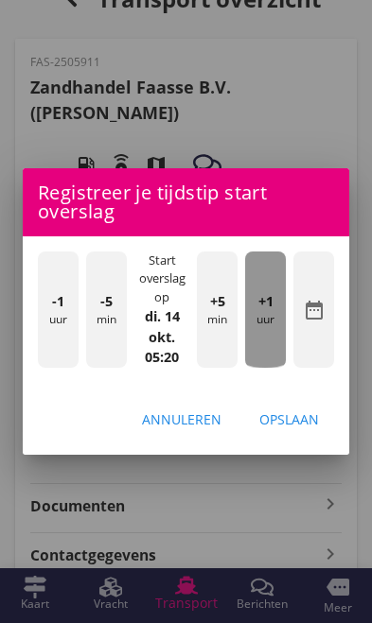
click at [265, 355] on div "+1 uur" at bounding box center [265, 309] width 41 height 116
click at [265, 354] on div "+1 uur" at bounding box center [265, 309] width 41 height 116
click at [265, 352] on div "+1 uur" at bounding box center [265, 309] width 41 height 116
click at [267, 352] on div "+1 uur" at bounding box center [265, 309] width 41 height 116
click at [266, 351] on div "+1 uur" at bounding box center [265, 309] width 41 height 116
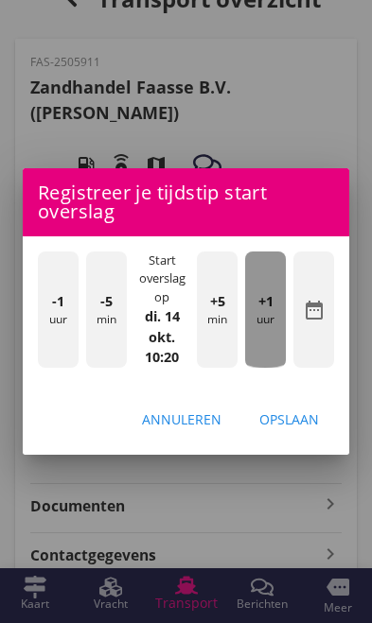
click at [266, 350] on div "+1 uur" at bounding box center [265, 309] width 41 height 116
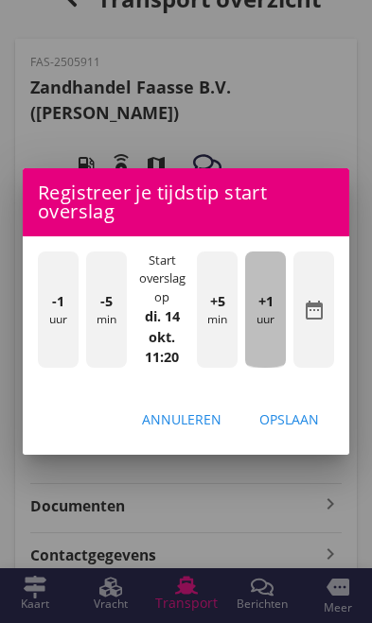
click at [266, 352] on div "+1 uur" at bounding box center [265, 309] width 41 height 116
click at [266, 353] on div "+1 uur" at bounding box center [265, 309] width 41 height 116
click at [266, 352] on div "+1 uur" at bounding box center [265, 309] width 41 height 116
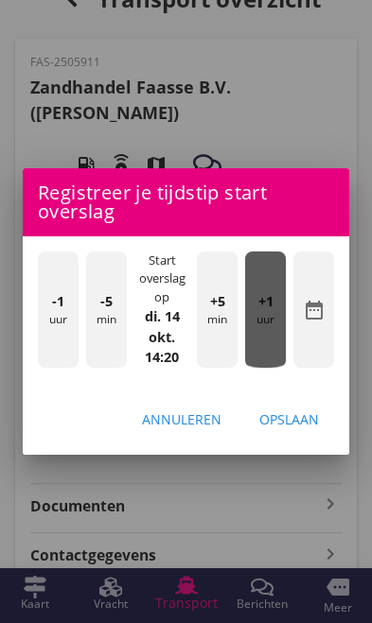
click at [267, 352] on div "+1 uur" at bounding box center [265, 309] width 41 height 116
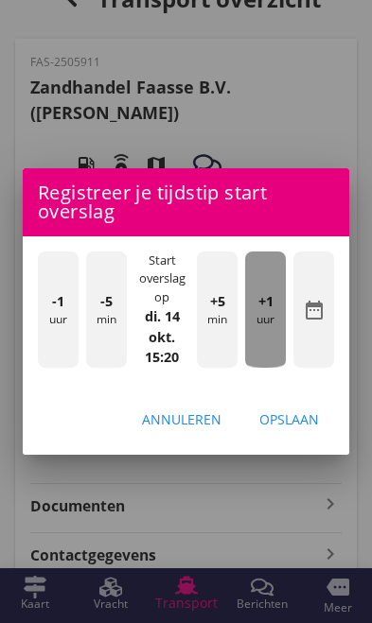
click at [266, 351] on div "+1 uur" at bounding box center [265, 309] width 41 height 116
click at [265, 350] on div "+1 uur" at bounding box center [265, 309] width 41 height 116
click at [266, 350] on div "+1 uur" at bounding box center [265, 309] width 41 height 116
click at [265, 312] on span "+1" at bounding box center [265, 301] width 15 height 21
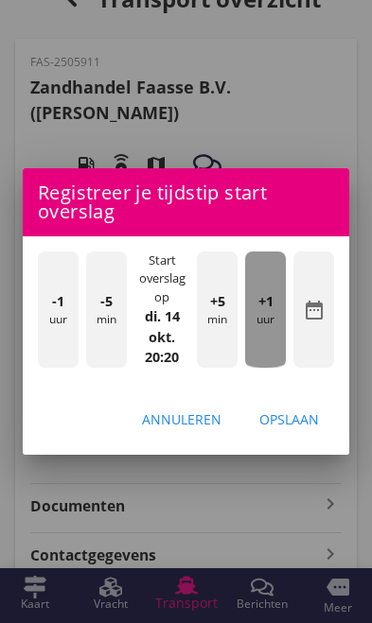
click at [267, 351] on div "+1 uur" at bounding box center [265, 309] width 41 height 116
click at [266, 350] on div "+1 uur" at bounding box center [265, 309] width 41 height 116
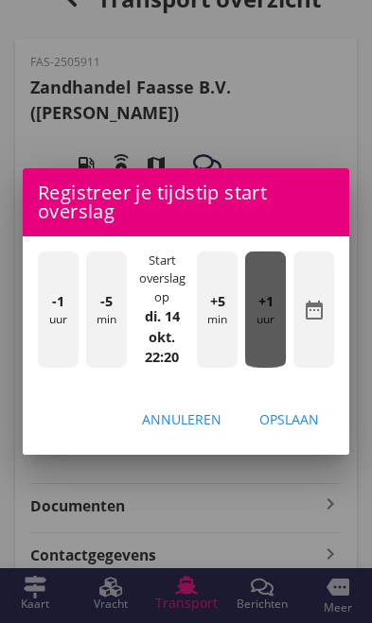
click at [265, 352] on div "+1 uur" at bounding box center [265, 309] width 41 height 116
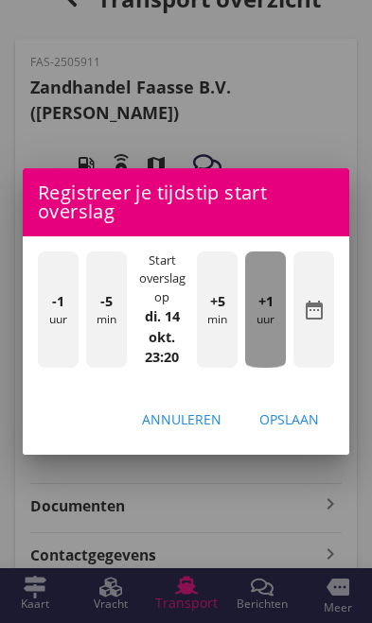
click at [265, 351] on div "+1 uur" at bounding box center [265, 309] width 41 height 116
click at [266, 312] on span "+1" at bounding box center [265, 301] width 15 height 21
click at [267, 312] on span "+1" at bounding box center [265, 301] width 15 height 21
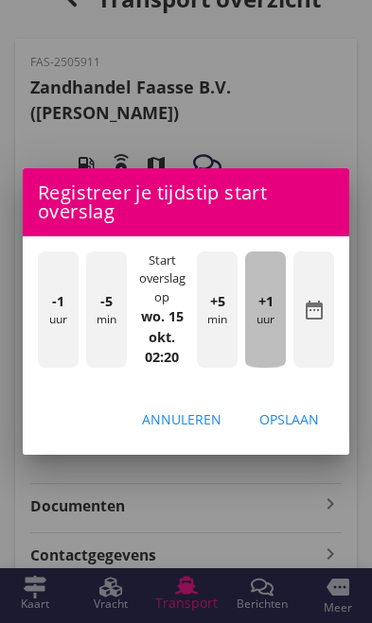
click at [269, 352] on div "+1 uur" at bounding box center [265, 309] width 41 height 116
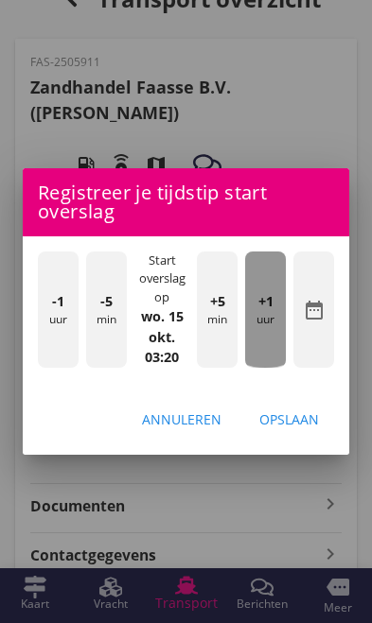
click at [267, 351] on div "+1 uur" at bounding box center [265, 309] width 41 height 116
click at [266, 312] on span "+1" at bounding box center [265, 301] width 15 height 21
click at [266, 350] on div "+1 uur" at bounding box center [265, 309] width 41 height 116
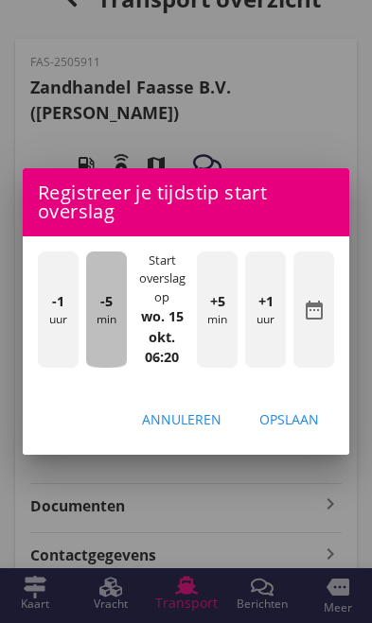
click at [106, 312] on span "-5" at bounding box center [106, 301] width 12 height 21
click at [94, 342] on div "-5 min" at bounding box center [106, 309] width 41 height 116
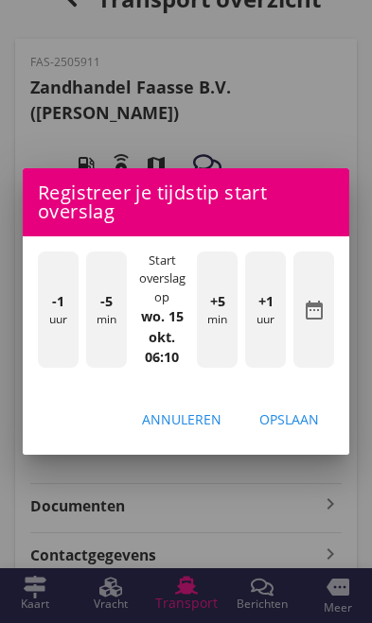
click at [309, 429] on div "Opslaan" at bounding box center [289, 419] width 60 height 20
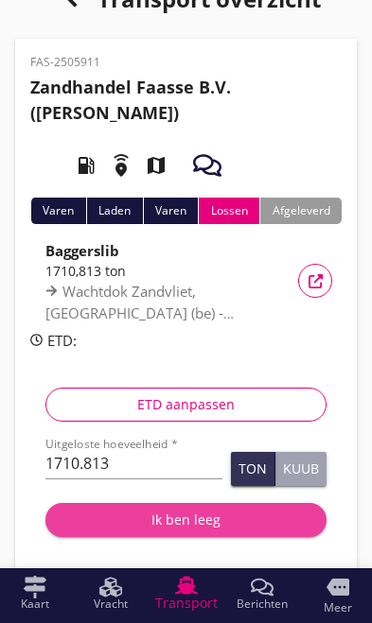
click at [208, 514] on div "Ik ben leeg" at bounding box center [186, 520] width 251 height 20
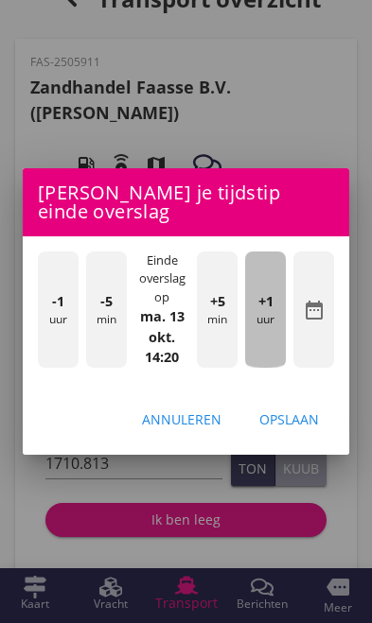
click at [255, 351] on div "+1 uur" at bounding box center [265, 309] width 41 height 116
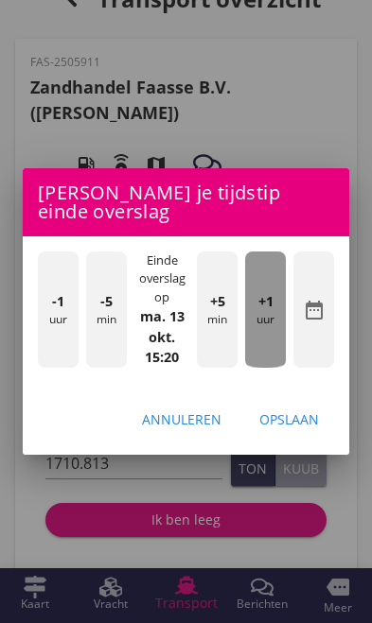
click at [273, 361] on div "+1 uur" at bounding box center [265, 309] width 41 height 116
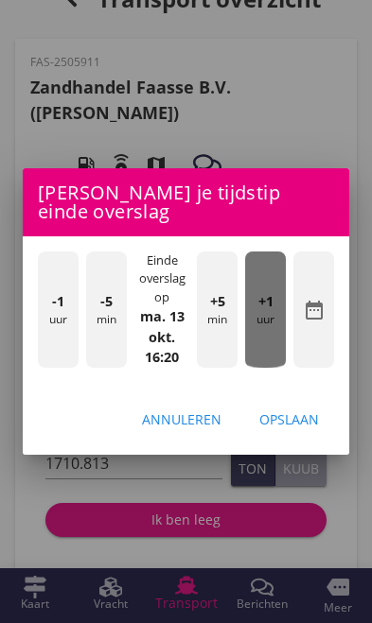
click at [266, 312] on span "+1" at bounding box center [265, 301] width 15 height 21
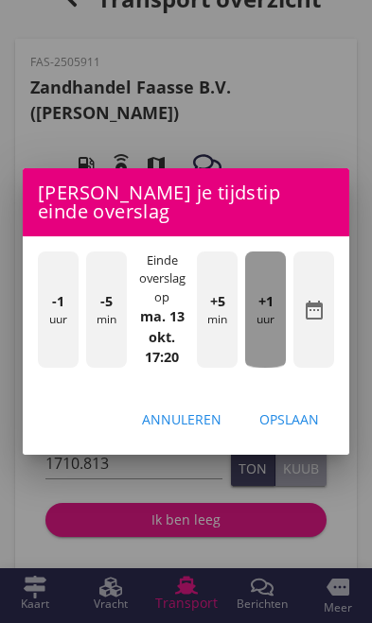
click at [271, 312] on span "+1" at bounding box center [265, 301] width 15 height 21
click at [272, 352] on div "+1 uur" at bounding box center [265, 309] width 41 height 116
click at [270, 357] on div "+1 uur" at bounding box center [265, 309] width 41 height 116
click at [271, 357] on div "+1 uur" at bounding box center [265, 309] width 41 height 116
click at [271, 356] on div "+1 uur" at bounding box center [265, 309] width 41 height 116
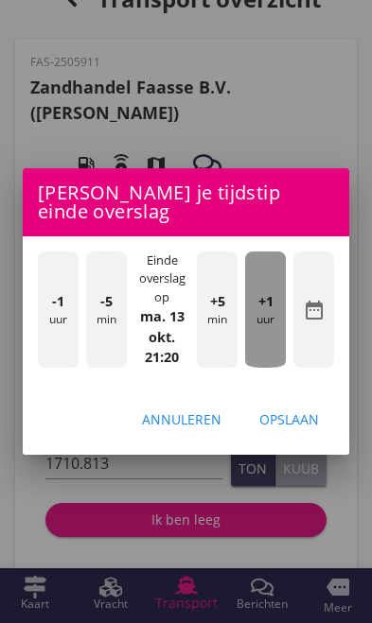
click at [271, 355] on div "+1 uur" at bounding box center [265, 309] width 41 height 116
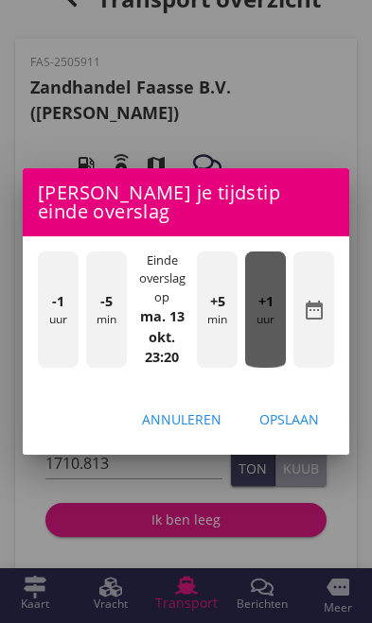
click at [272, 354] on div "+1 uur" at bounding box center [265, 309] width 41 height 116
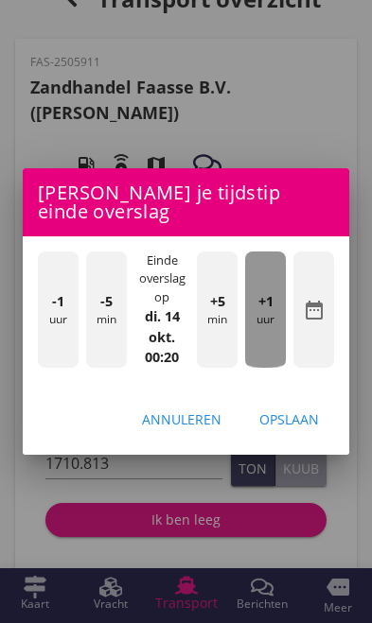
click at [273, 353] on div "+1 uur" at bounding box center [265, 309] width 41 height 116
click at [274, 352] on div "+1 uur" at bounding box center [265, 309] width 41 height 116
click at [273, 351] on div "+1 uur" at bounding box center [265, 309] width 41 height 116
click at [271, 351] on div "+1 uur" at bounding box center [265, 309] width 41 height 116
click at [270, 351] on div "+1 uur" at bounding box center [265, 309] width 41 height 116
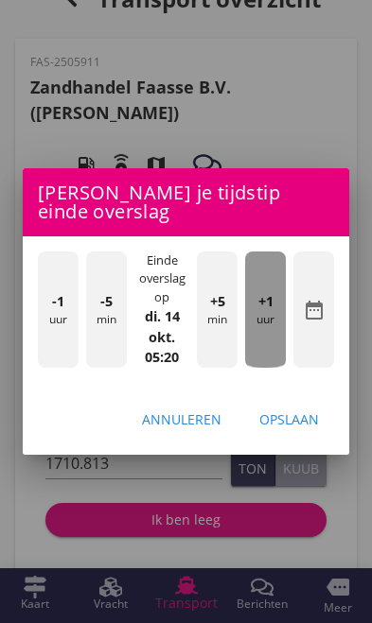
click at [269, 352] on div "+1 uur" at bounding box center [265, 309] width 41 height 116
click at [268, 351] on div "+1 uur" at bounding box center [265, 309] width 41 height 116
click at [267, 351] on div "+1 uur" at bounding box center [265, 309] width 41 height 116
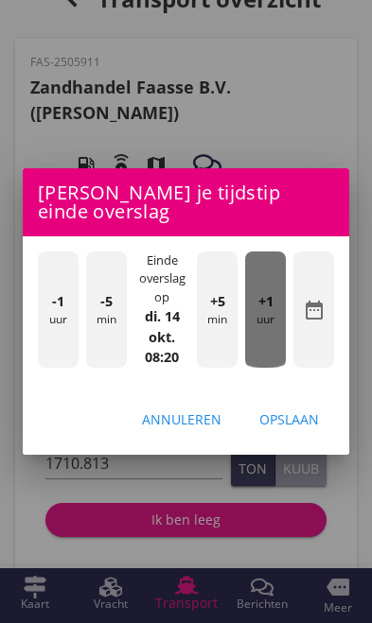
click at [265, 351] on div "+1 uur" at bounding box center [265, 309] width 41 height 116
click at [268, 312] on span "+1" at bounding box center [265, 301] width 15 height 21
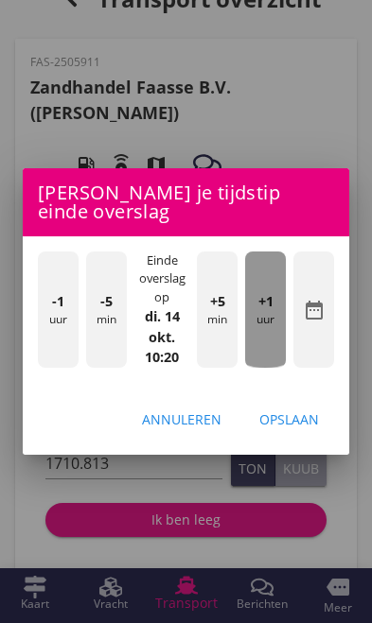
click at [270, 312] on span "+1" at bounding box center [265, 301] width 15 height 21
click at [274, 349] on div "+1 uur" at bounding box center [265, 309] width 41 height 116
click at [274, 346] on div "+1 uur" at bounding box center [265, 309] width 41 height 116
click at [272, 312] on span "+1" at bounding box center [265, 301] width 15 height 21
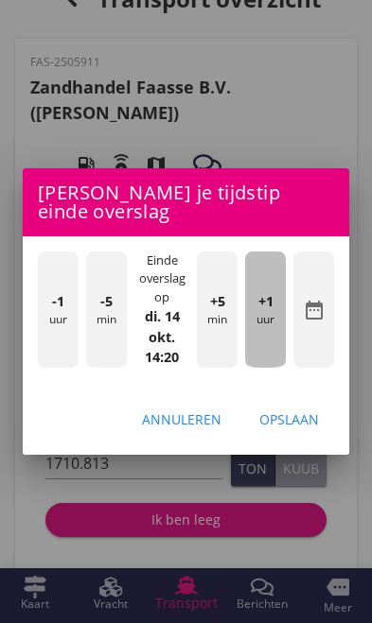
click at [272, 312] on span "+1" at bounding box center [265, 301] width 15 height 21
click at [274, 349] on div "+1 uur" at bounding box center [265, 309] width 41 height 116
click at [271, 312] on span "+1" at bounding box center [265, 301] width 15 height 21
click at [268, 312] on span "+1" at bounding box center [265, 301] width 15 height 21
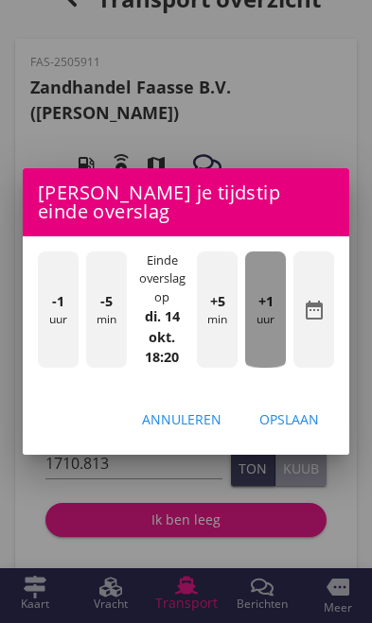
click at [268, 312] on span "+1" at bounding box center [265, 301] width 15 height 21
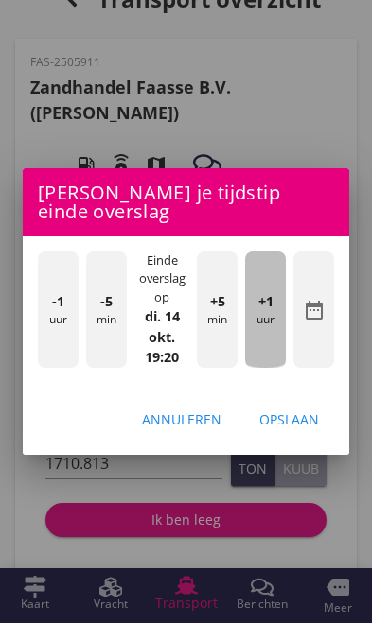
click at [268, 312] on span "+1" at bounding box center [265, 301] width 15 height 21
click at [268, 350] on div "+1 uur" at bounding box center [265, 309] width 41 height 116
click at [266, 312] on span "+1" at bounding box center [265, 301] width 15 height 21
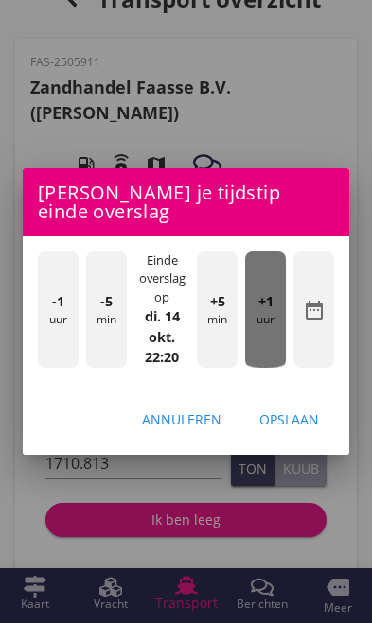
click at [265, 312] on span "+1" at bounding box center [265, 301] width 15 height 21
click at [264, 312] on span "+1" at bounding box center [265, 301] width 15 height 21
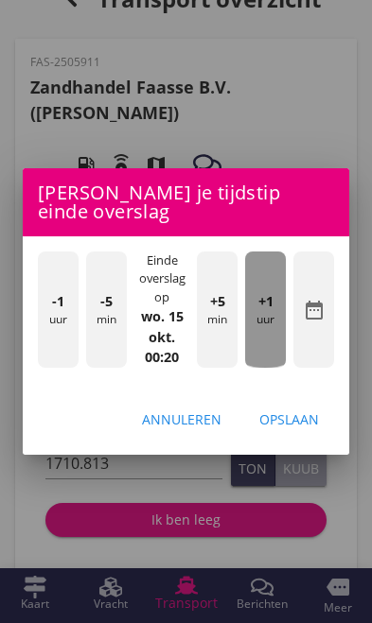
click at [265, 312] on span "+1" at bounding box center [265, 301] width 15 height 21
click at [266, 312] on span "+1" at bounding box center [265, 301] width 15 height 21
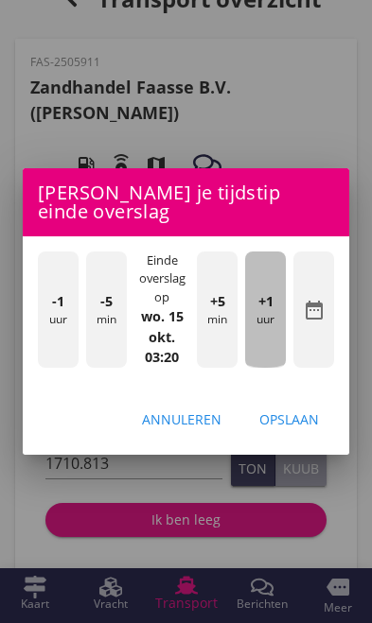
click at [266, 312] on span "+1" at bounding box center [265, 301] width 15 height 21
click at [265, 312] on span "+1" at bounding box center [265, 301] width 15 height 21
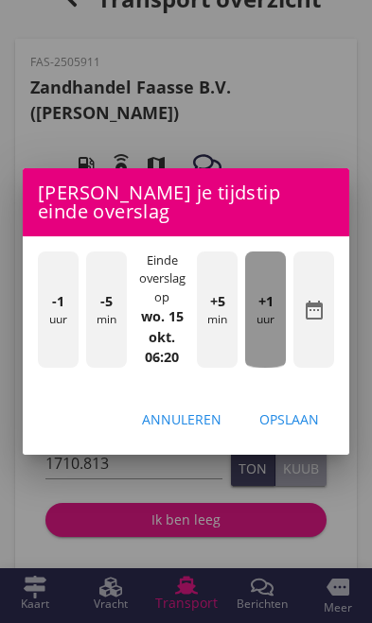
click at [267, 350] on div "+1 uur" at bounding box center [265, 309] width 41 height 116
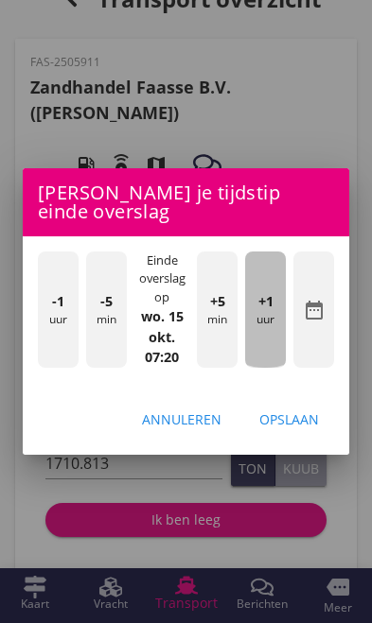
click at [266, 312] on span "+1" at bounding box center [265, 301] width 15 height 21
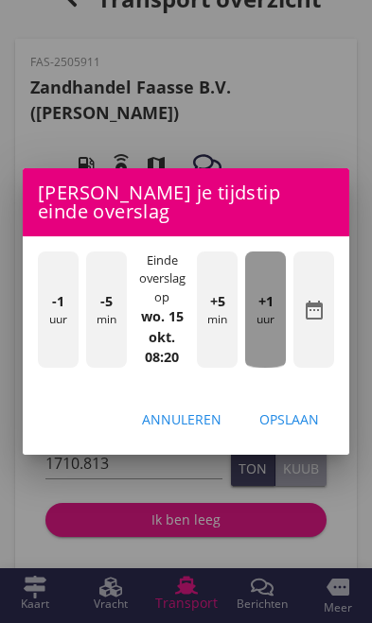
click at [261, 312] on span "+1" at bounding box center [265, 301] width 15 height 21
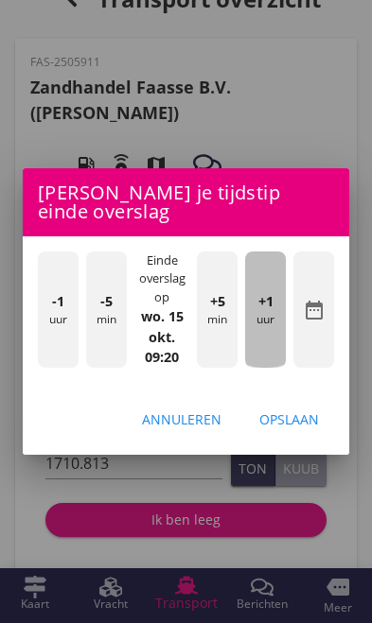
click at [262, 312] on span "+1" at bounding box center [265, 301] width 15 height 21
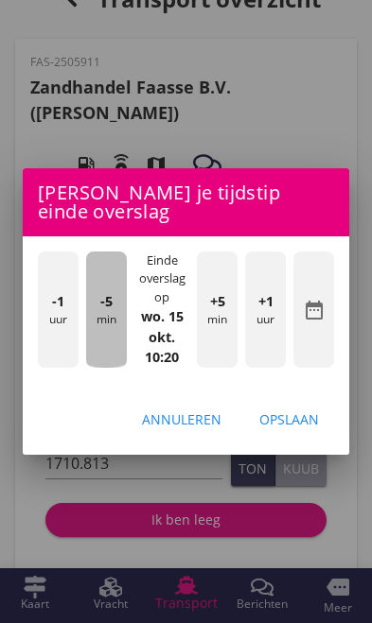
click at [112, 368] on div "-5 min" at bounding box center [106, 309] width 41 height 116
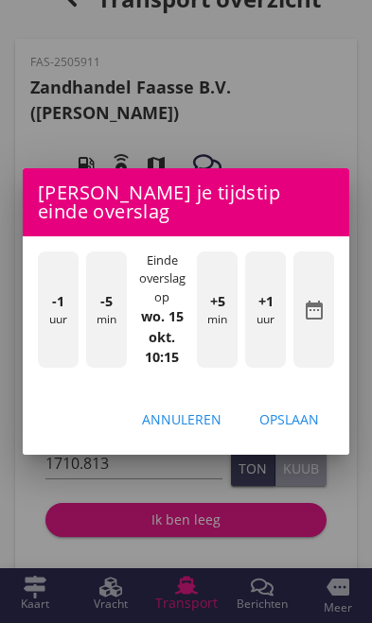
click at [291, 429] on div "Opslaan" at bounding box center [289, 419] width 60 height 20
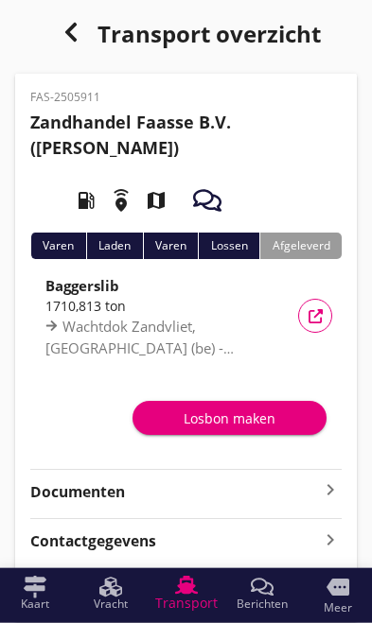
scroll to position [0, 0]
